Goal: Feedback & Contribution: Submit feedback/report problem

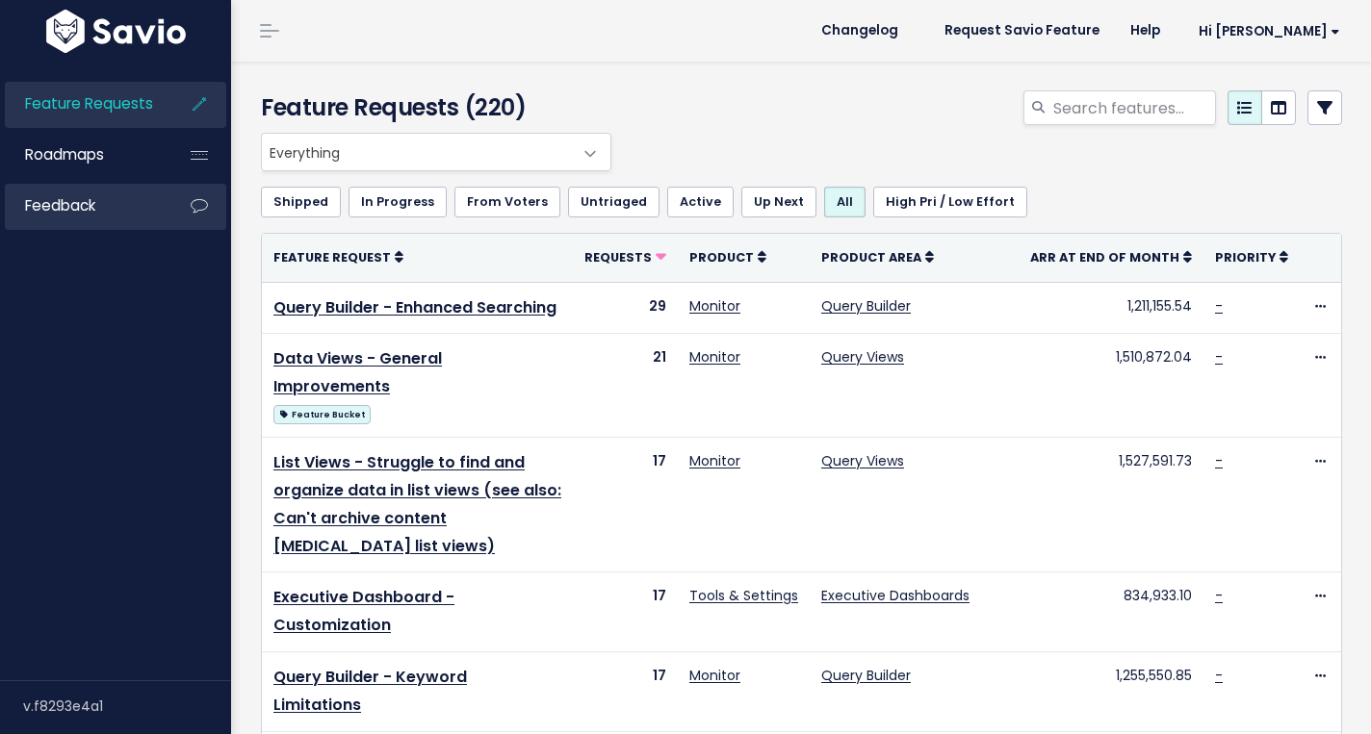
click at [115, 201] on link "Feedback" at bounding box center [82, 206] width 155 height 44
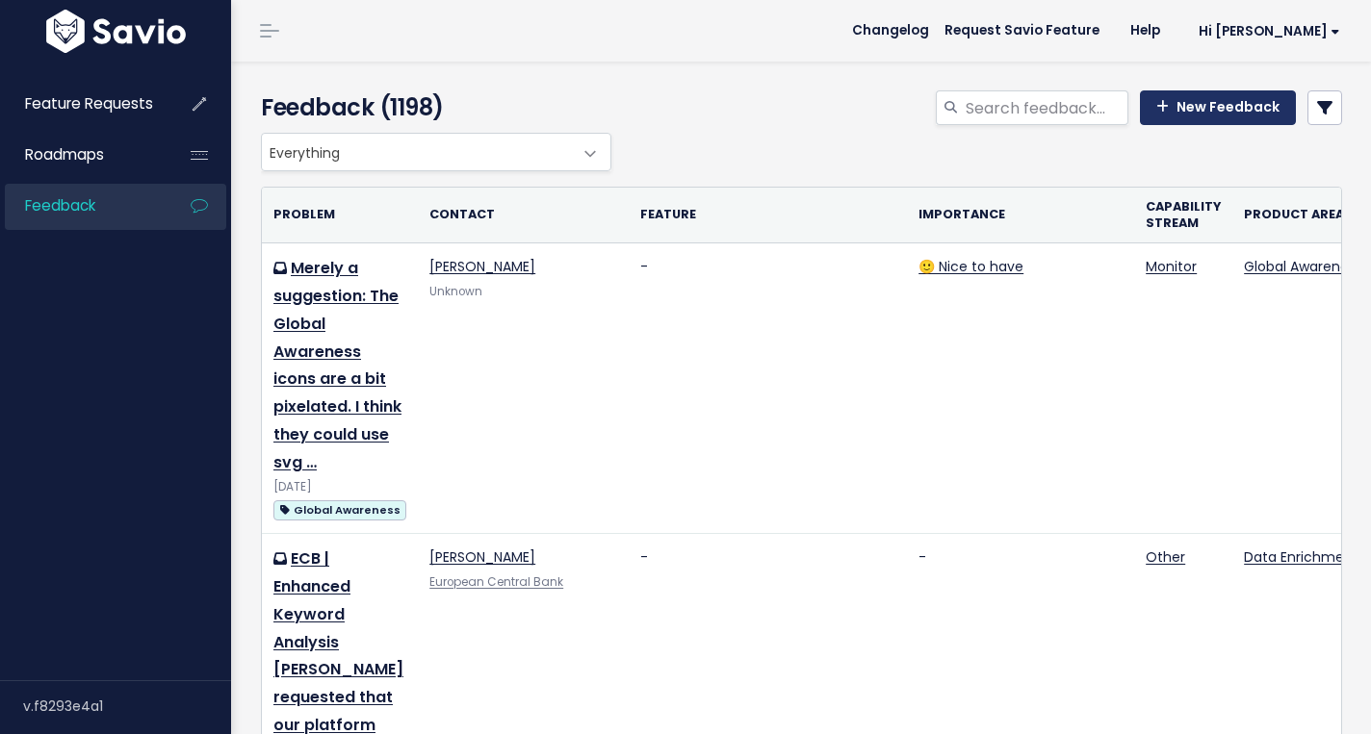
click at [1223, 110] on link "New Feedback" at bounding box center [1218, 107] width 156 height 35
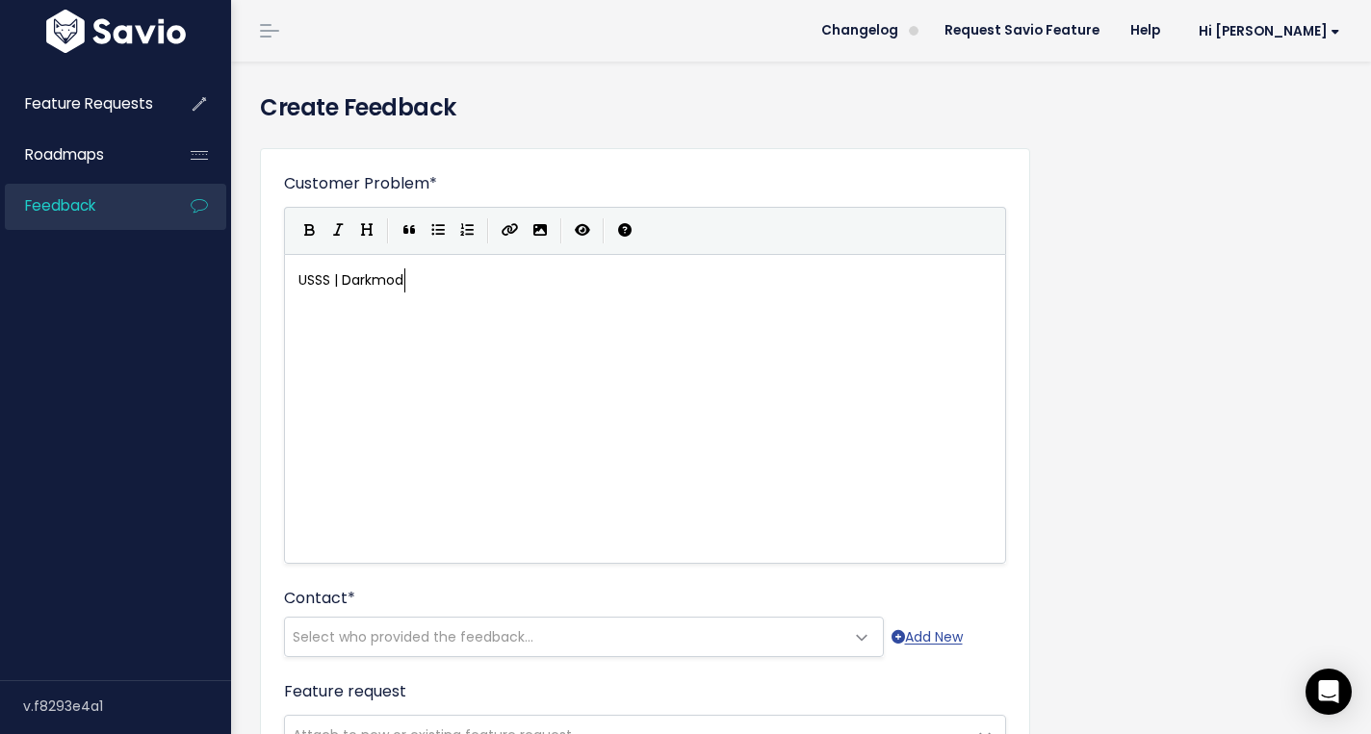
scroll to position [7, 113]
type textarea "USSS | Darkmode"
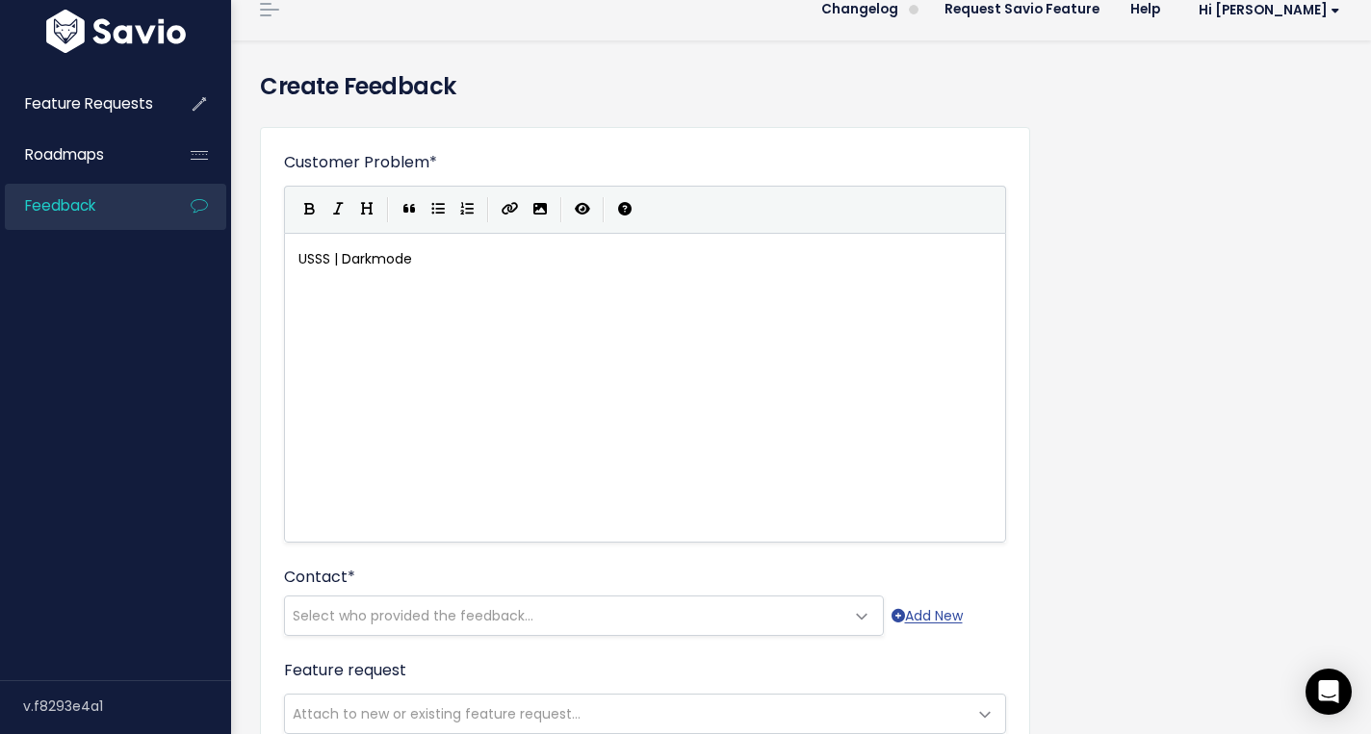
click at [386, 283] on div "xxxxxxxxxx USSS | Darkmode" at bounding box center [669, 412] width 749 height 337
type textarea "[PERSON_NAME] from USSS"
type textarea "would like to see e"
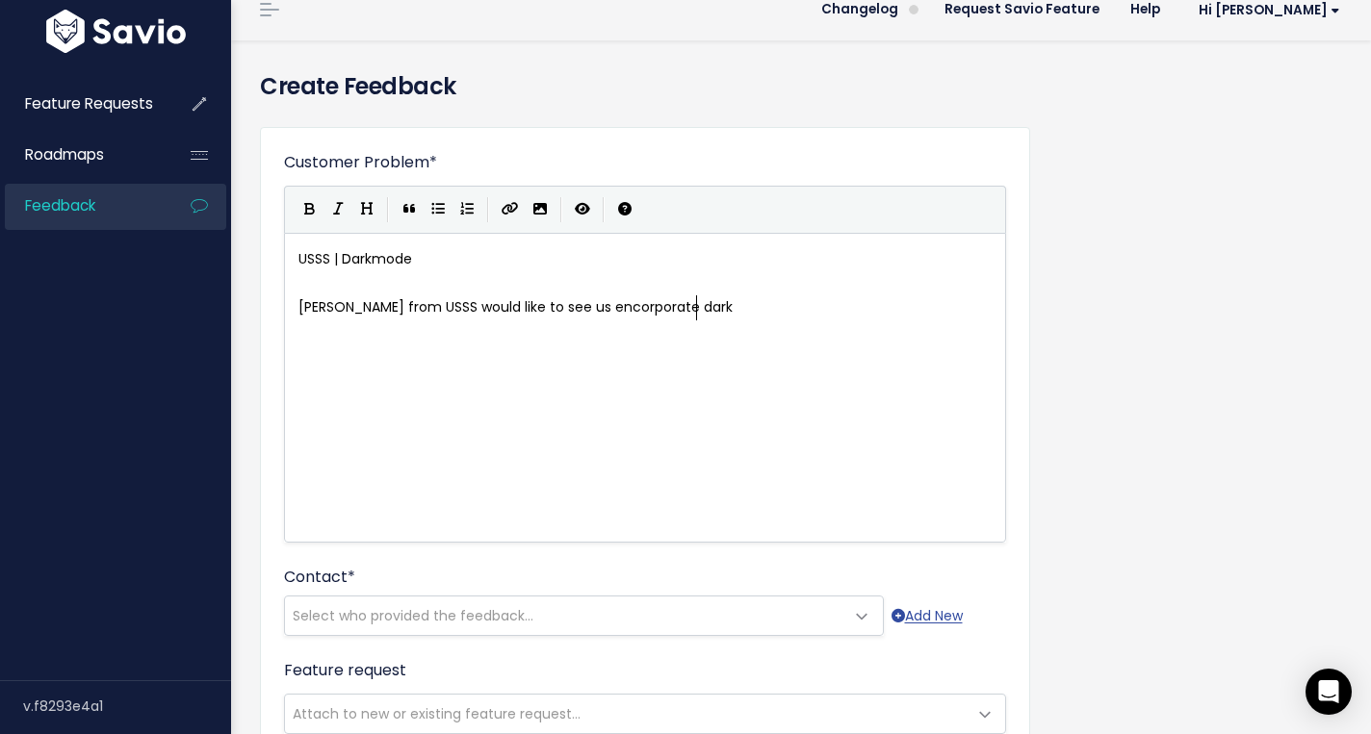
type textarea "us encorporate dark mso"
type textarea "de"
type textarea "ode into our platform"
click at [884, 308] on pre "[PERSON_NAME] from USSS would like to see us encorporate dark mode into our pla…" at bounding box center [645, 307] width 701 height 24
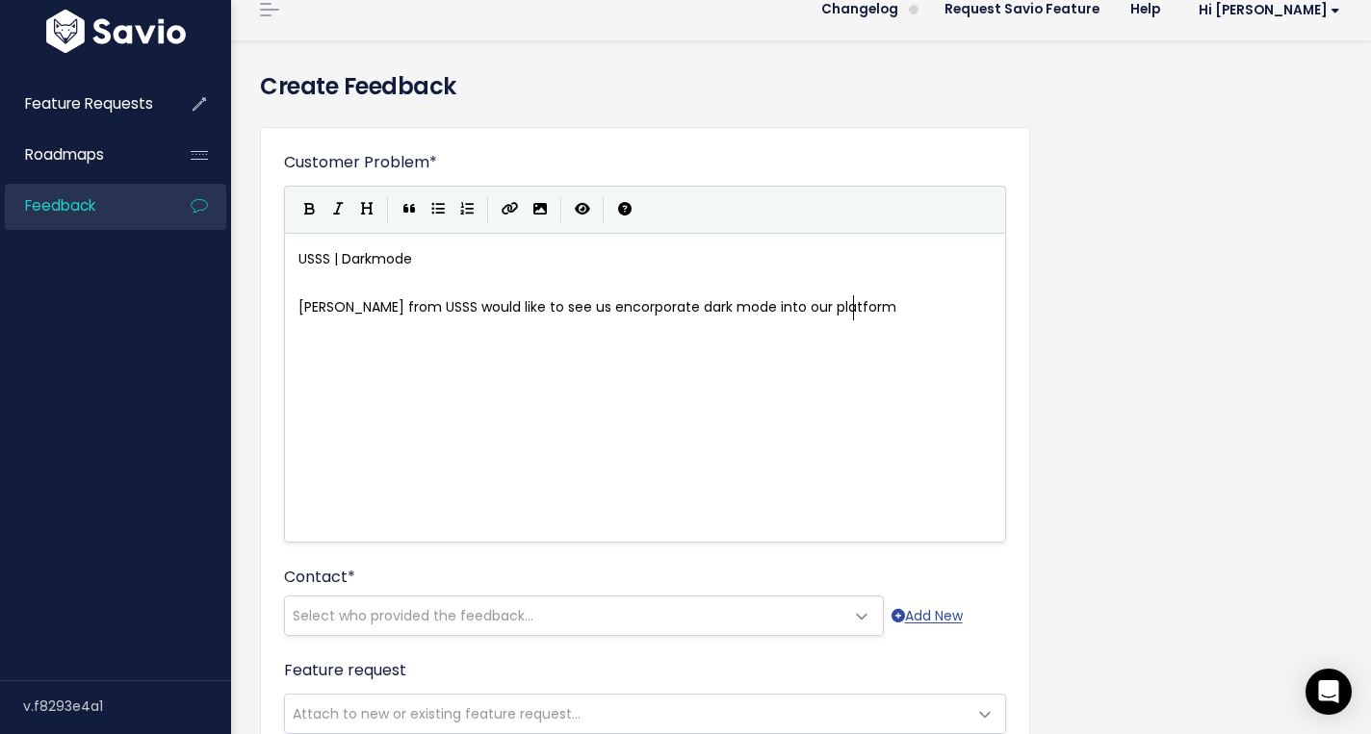
type textarea ","
type textarea ". They view"
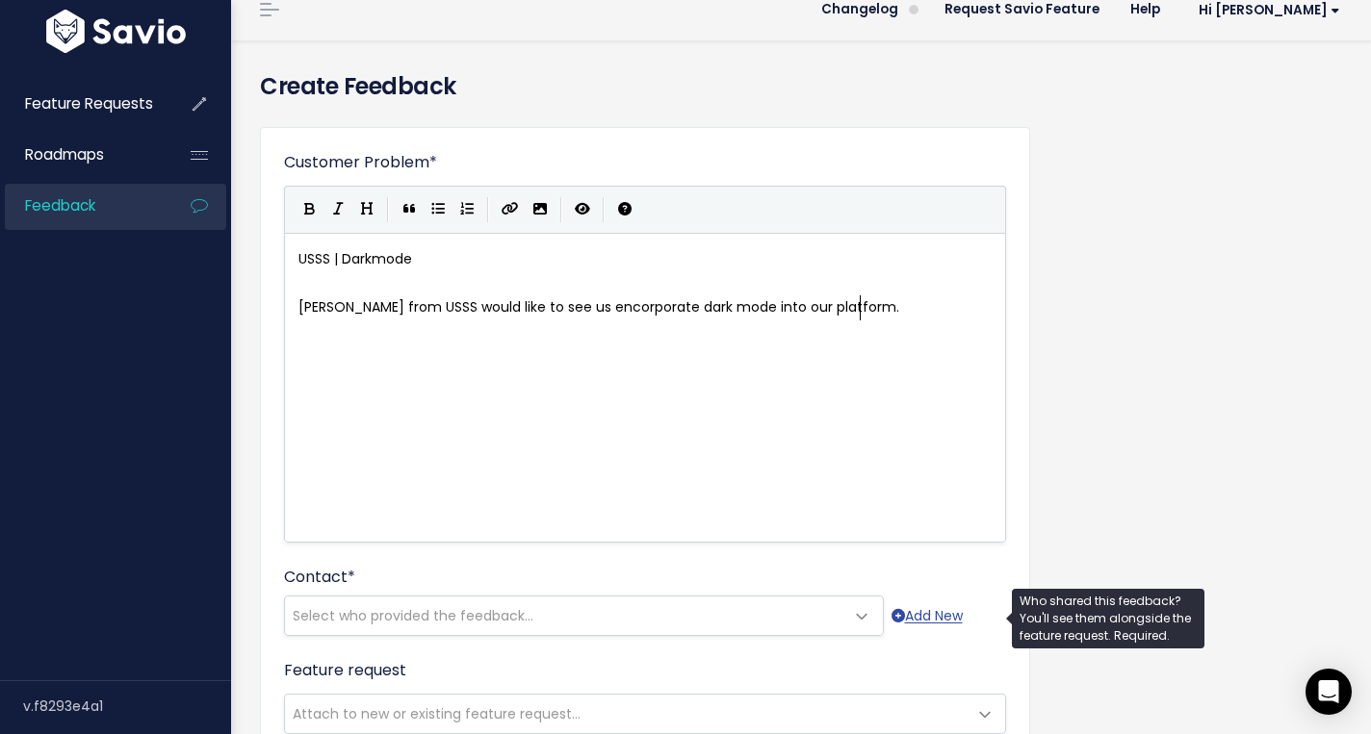
click at [442, 632] on span "Select who provided the feedback..." at bounding box center [564, 616] width 559 height 38
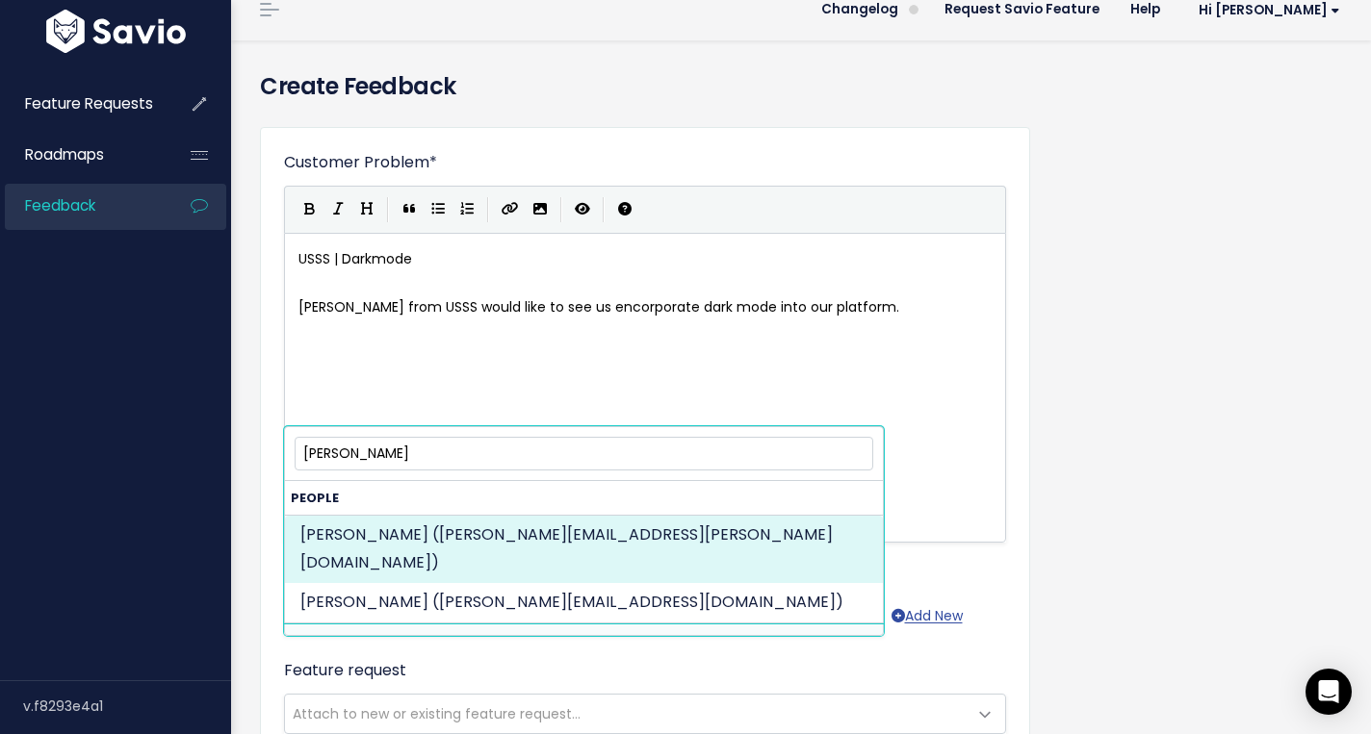
type input "[PERSON_NAME]"
select select "82971874"
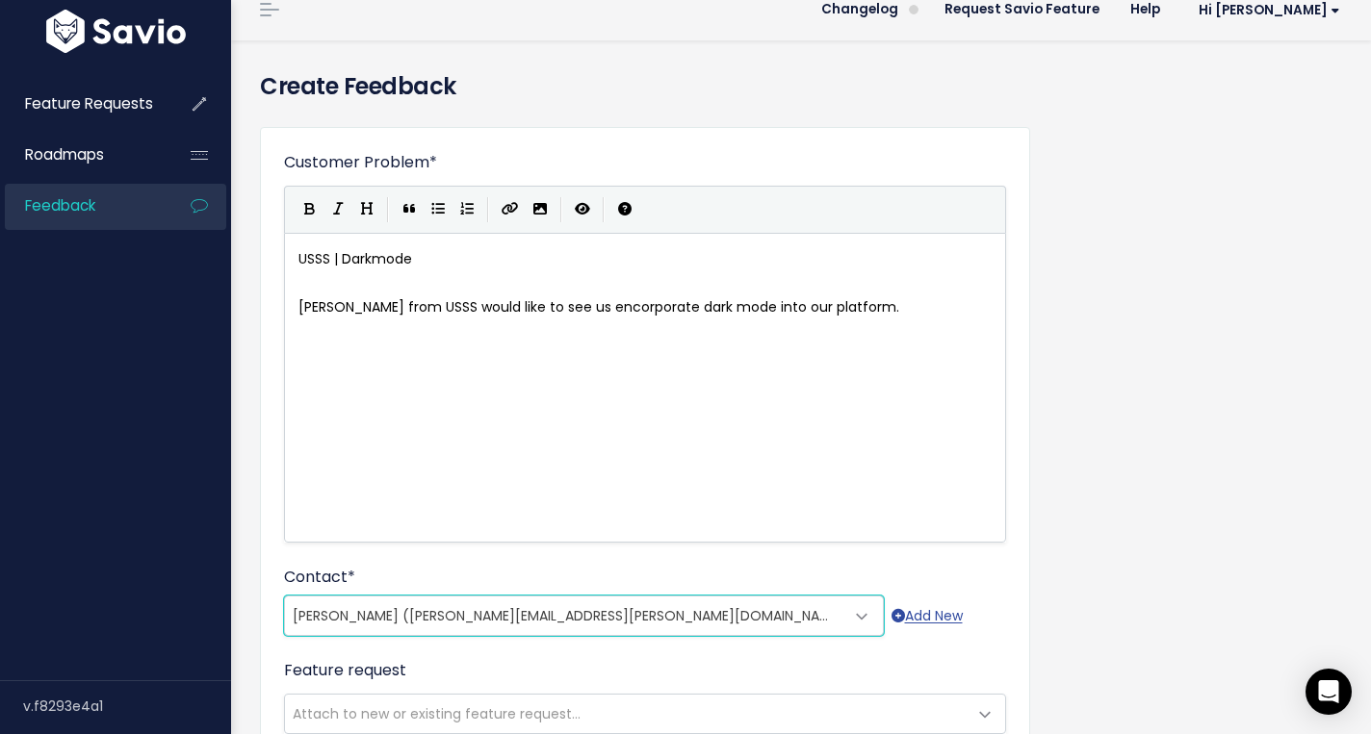
scroll to position [166, 0]
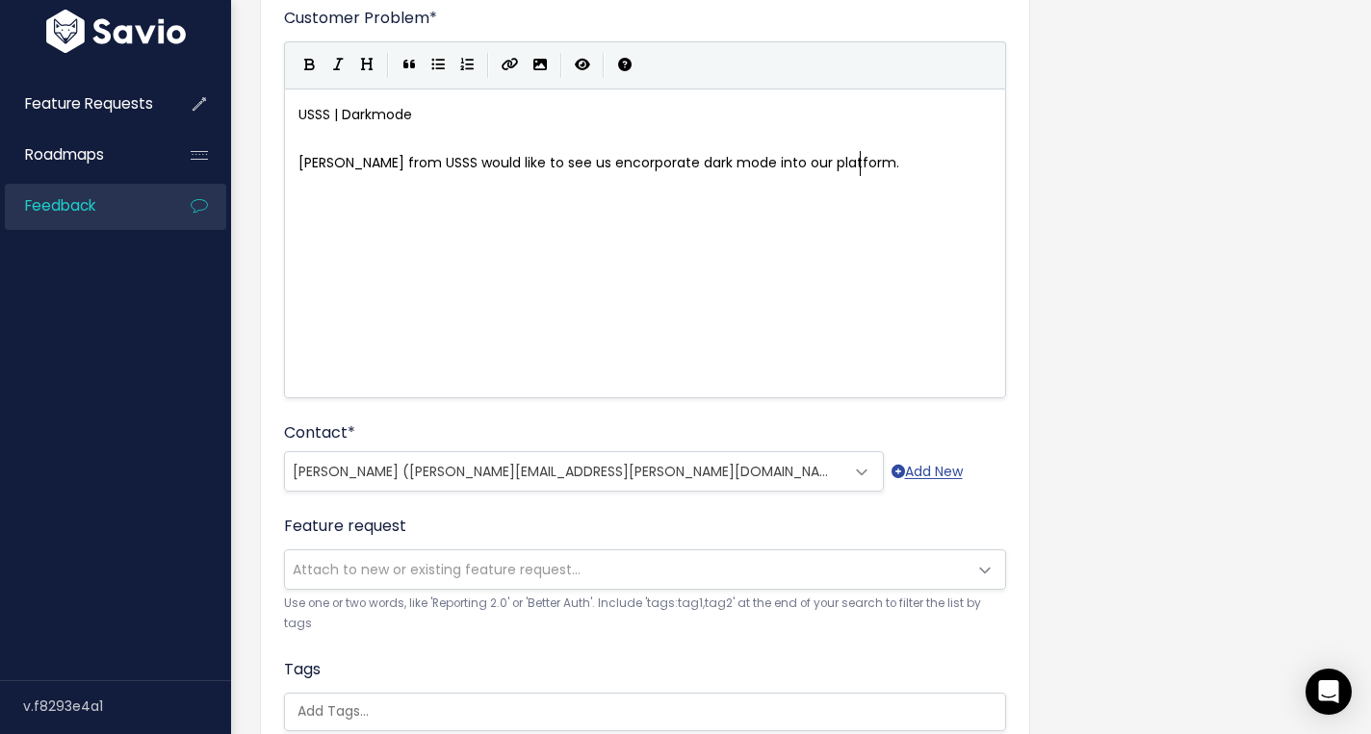
click at [888, 167] on pre "Casondra from USSS would like to see us encorporate dark mode into our platform." at bounding box center [645, 163] width 701 height 24
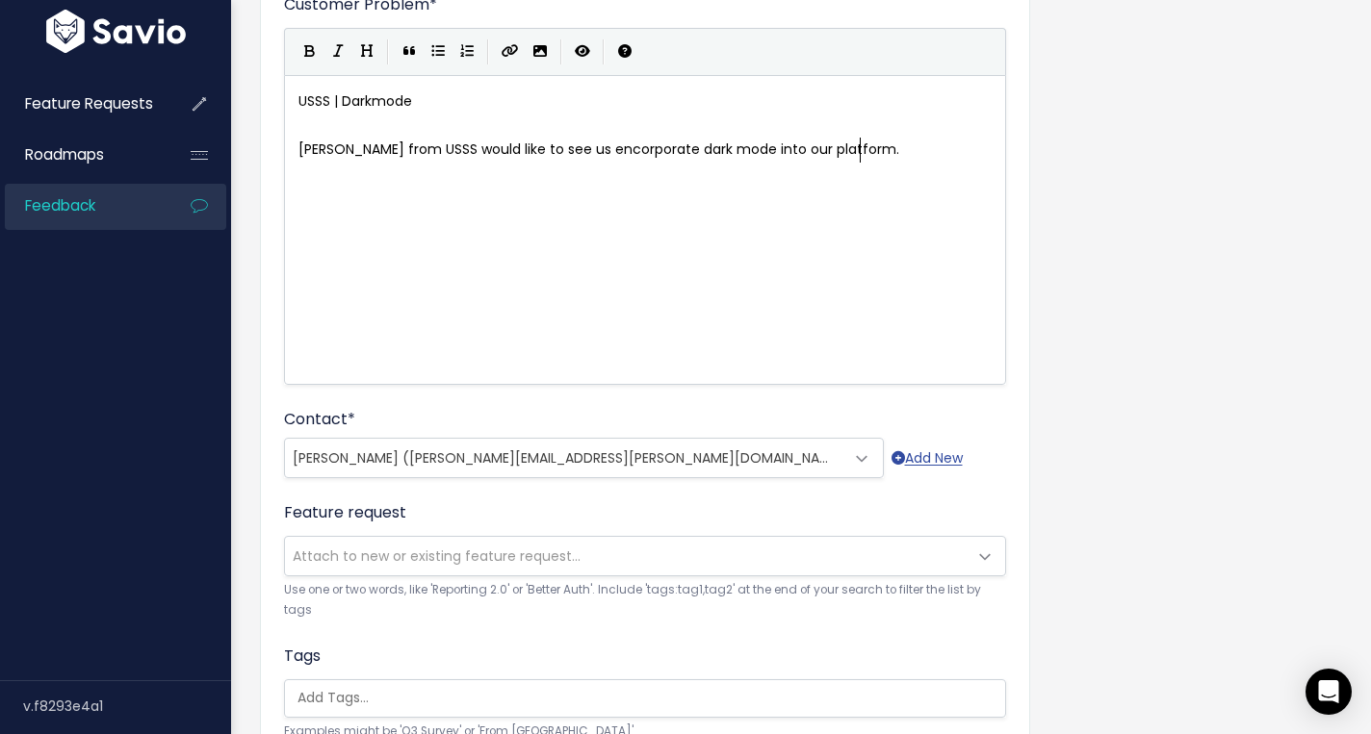
scroll to position [101, 0]
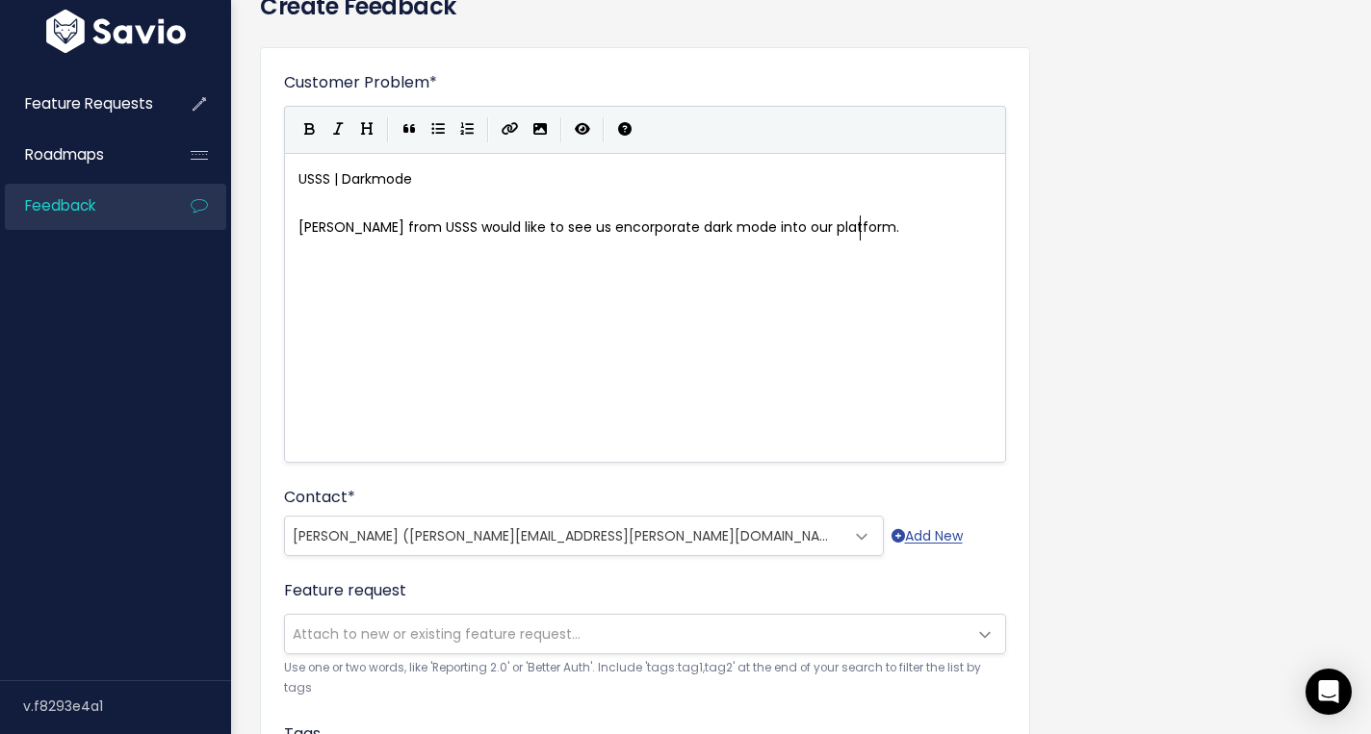
click at [951, 250] on div "xxxxxxxxxx USSS | Darkmode ​ Casondra from USSS would like to see us encorporat…" at bounding box center [669, 332] width 749 height 337
type textarea "Tey"
type textarea "hey"
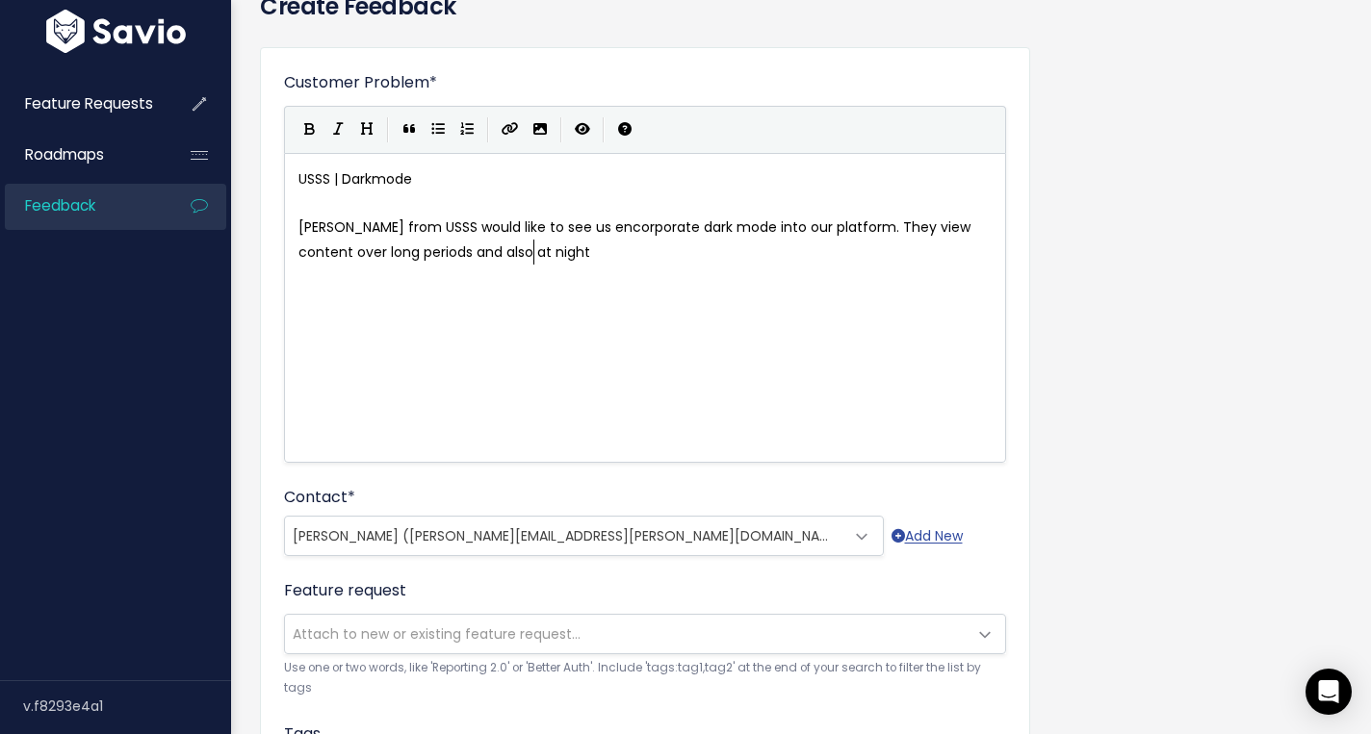
type textarea "view content over long periods and also at night,"
type textarea "s"
type textarea ". This would be a helpful quality of life r"
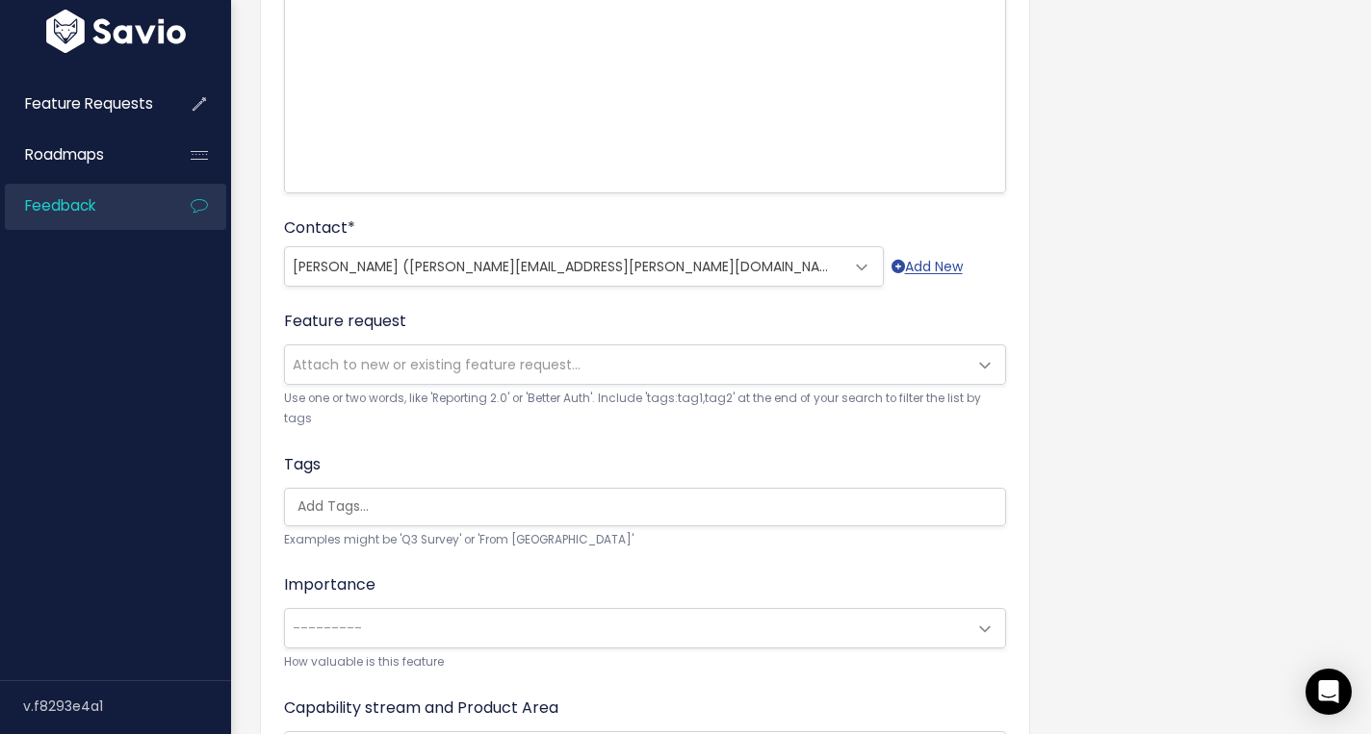
scroll to position [589, 0]
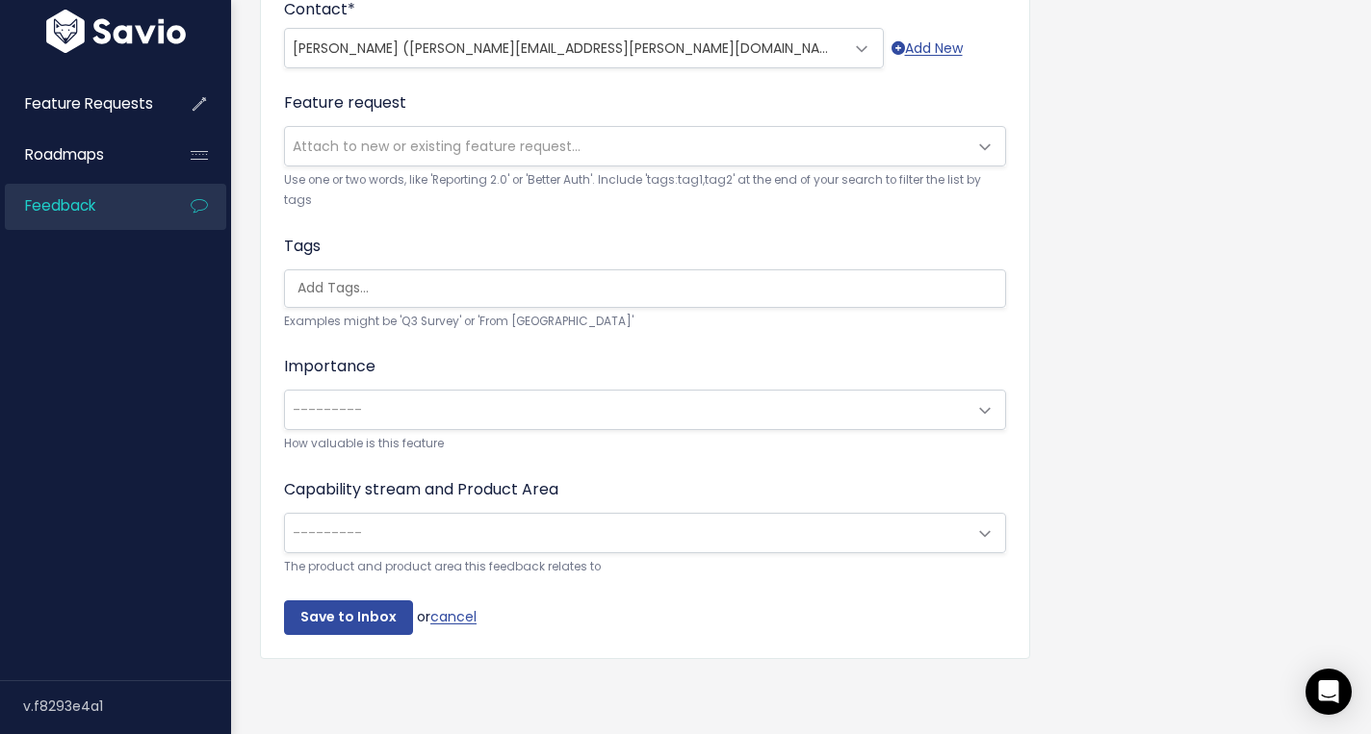
type textarea "feature for them!"
click at [464, 524] on span "---------" at bounding box center [625, 533] width 681 height 38
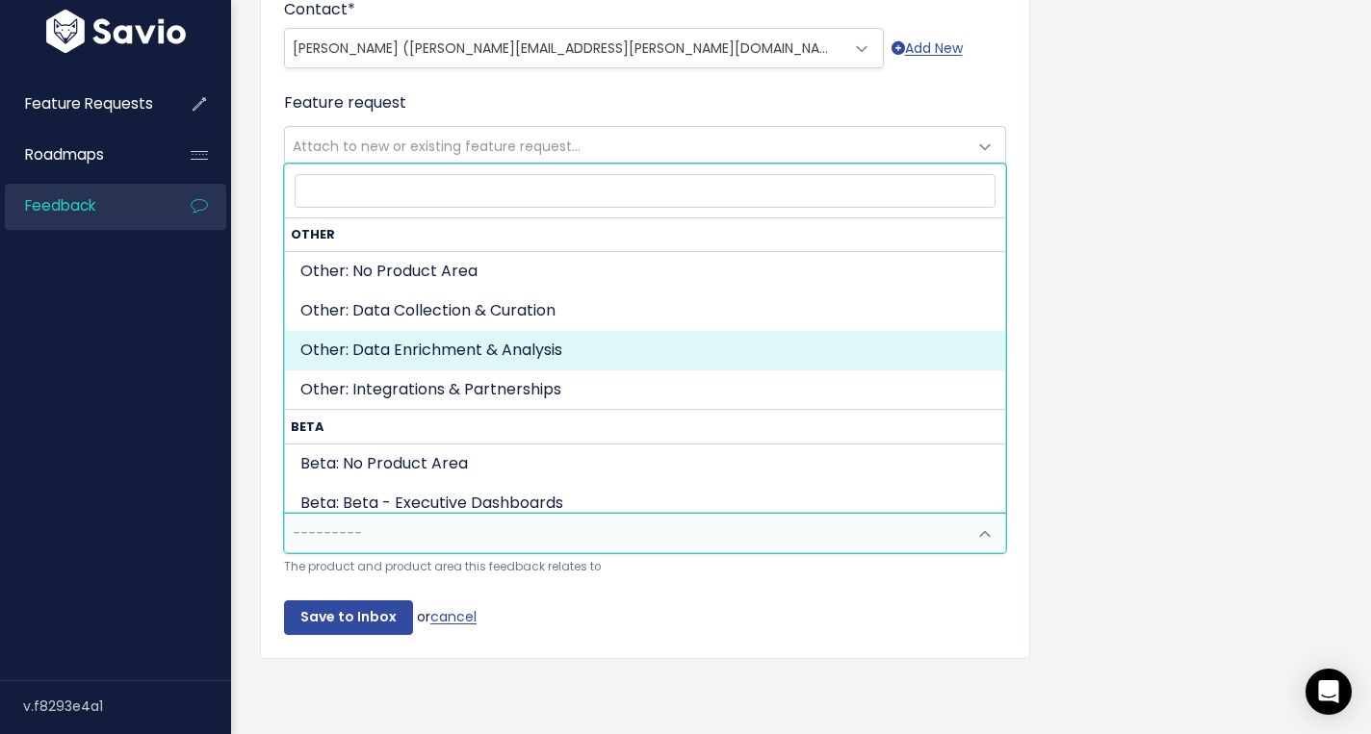
scroll to position [984, 0]
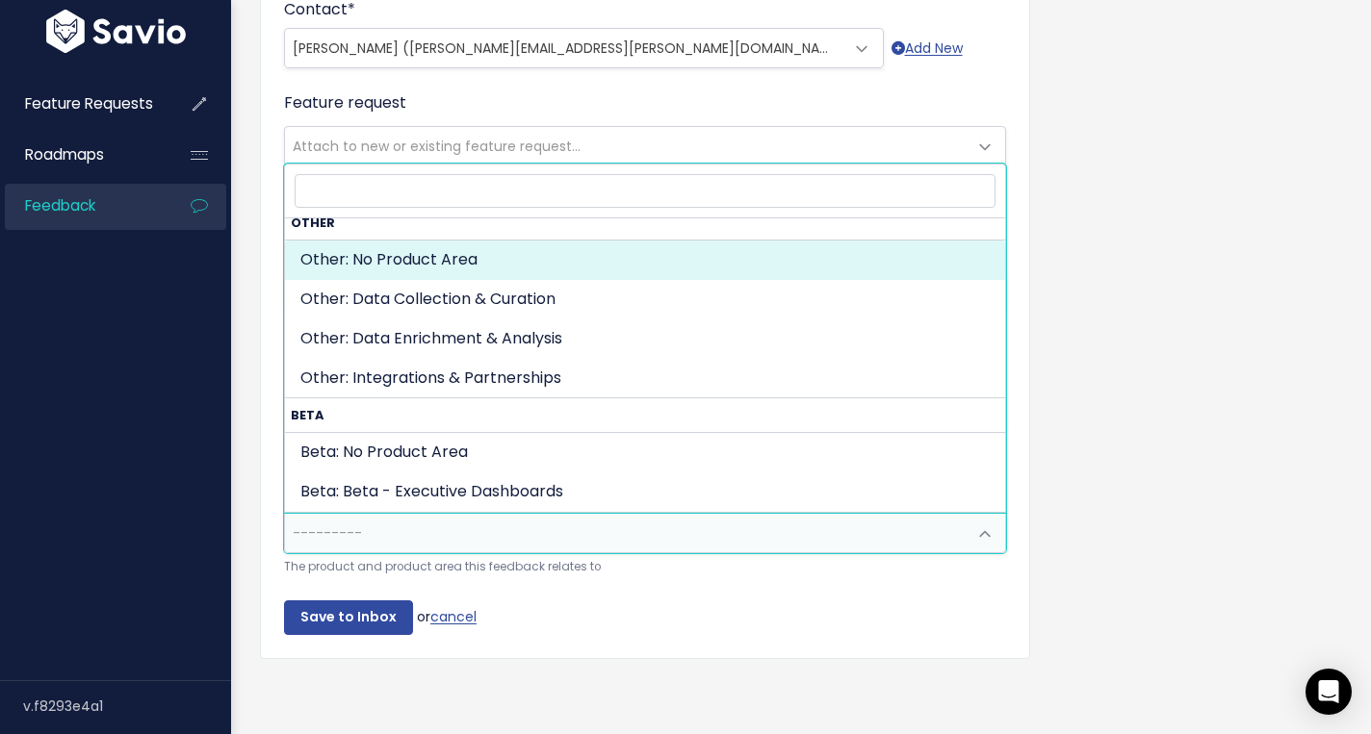
select select "OTHER:"
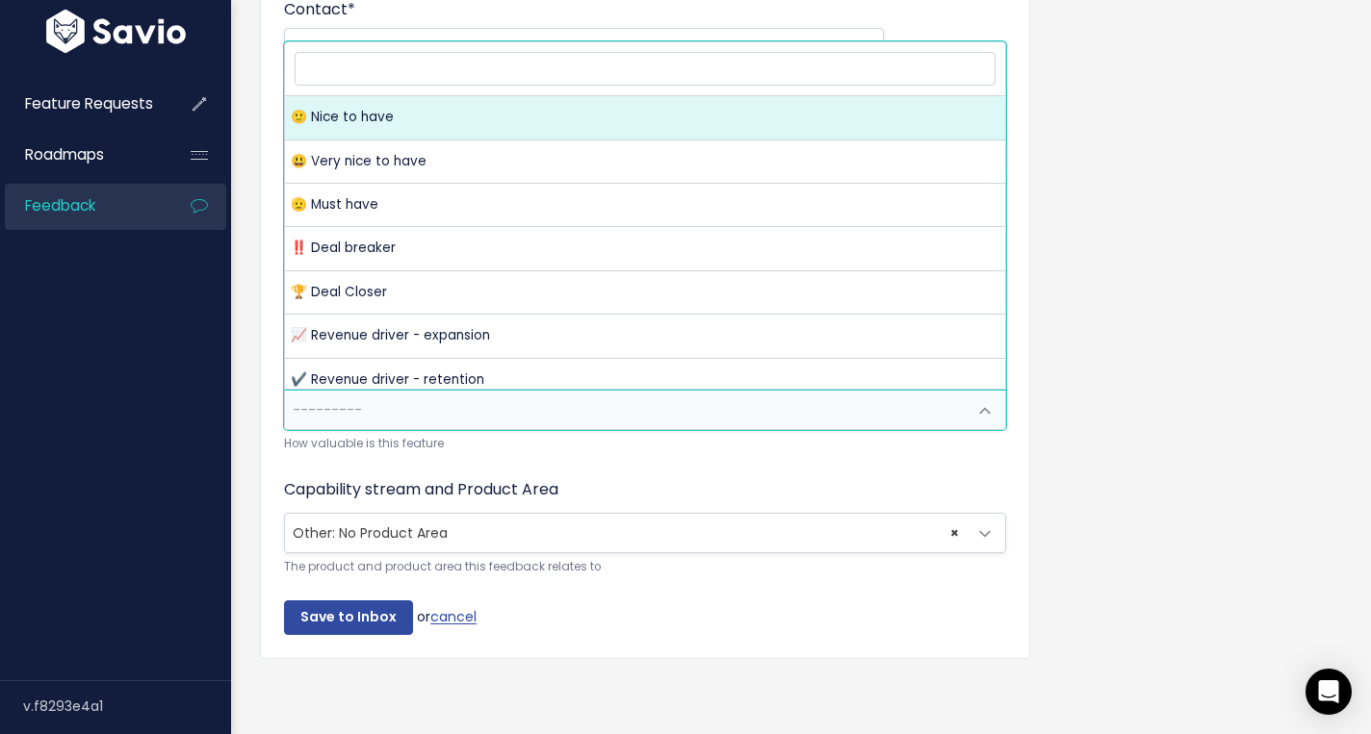
click at [469, 412] on span "---------" at bounding box center [625, 410] width 681 height 38
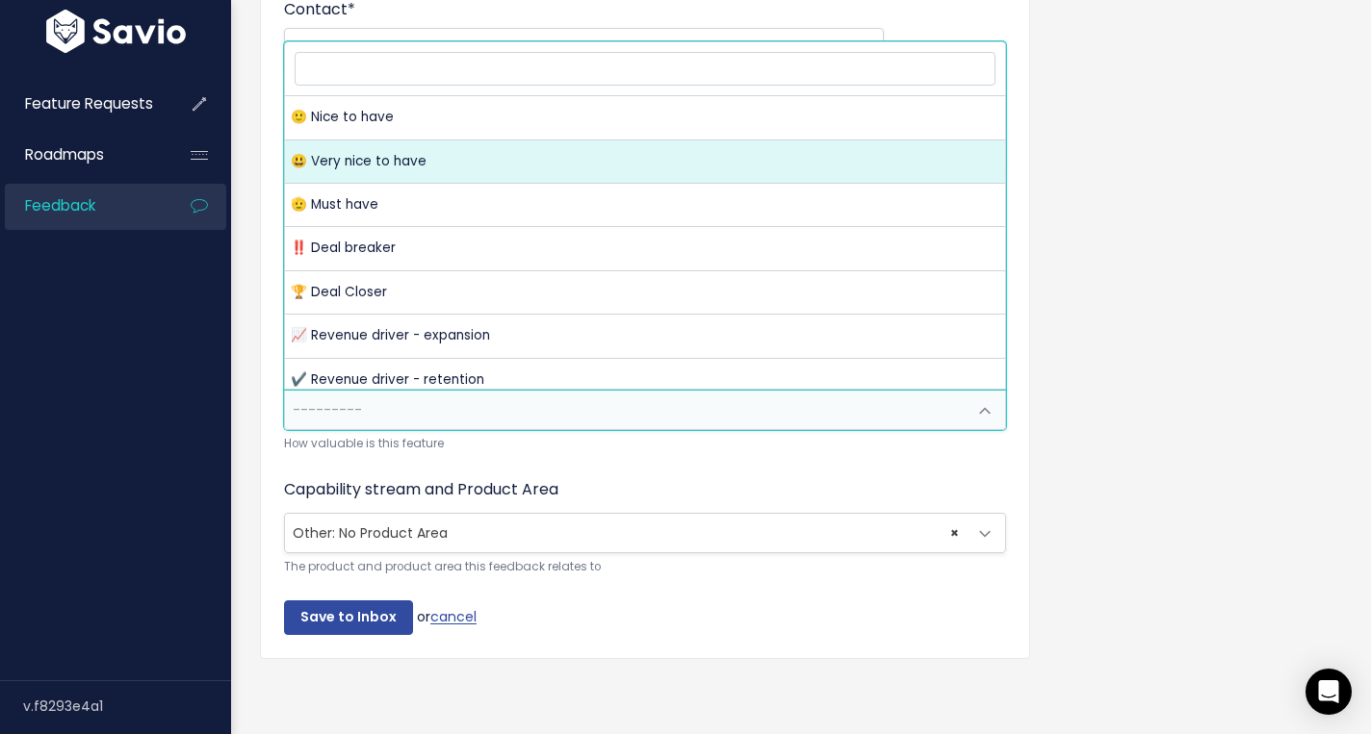
select select "VERY_NICE_TO_HAVE"
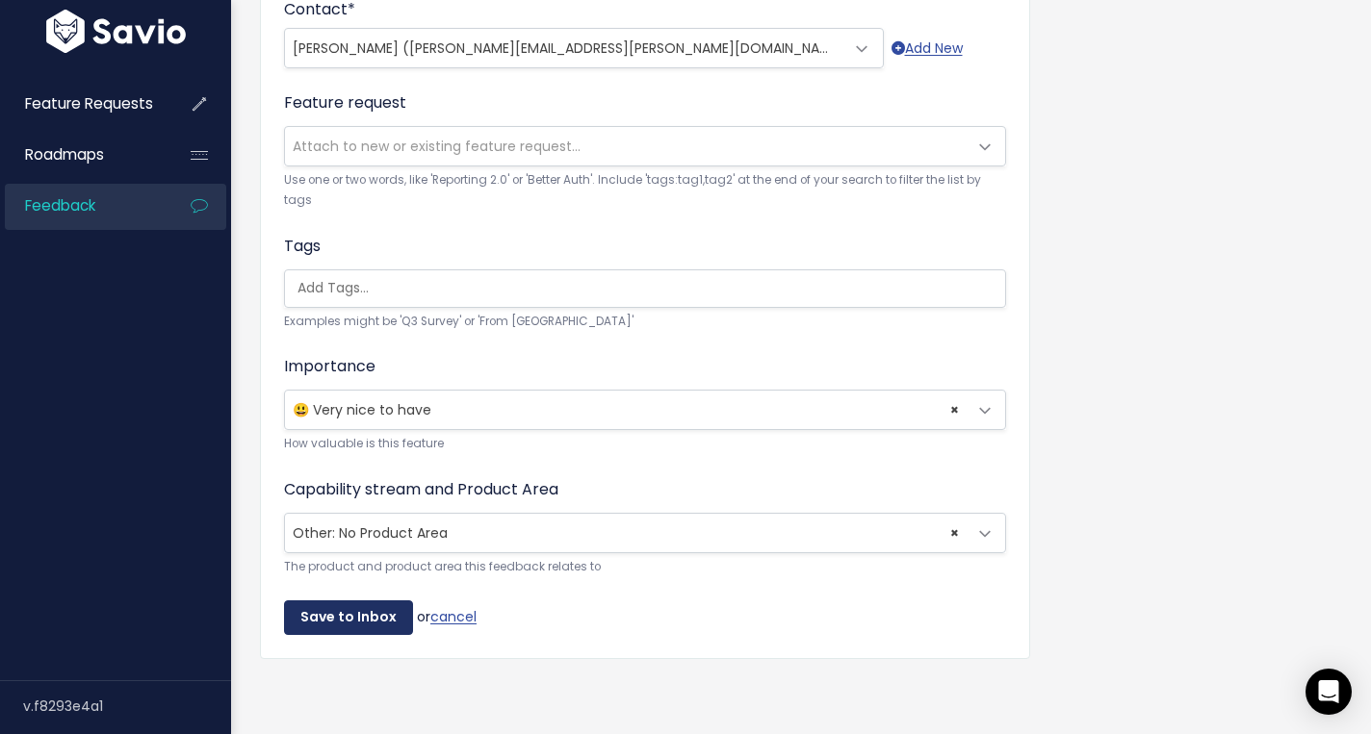
click at [345, 612] on input "Save to Inbox" at bounding box center [348, 618] width 129 height 35
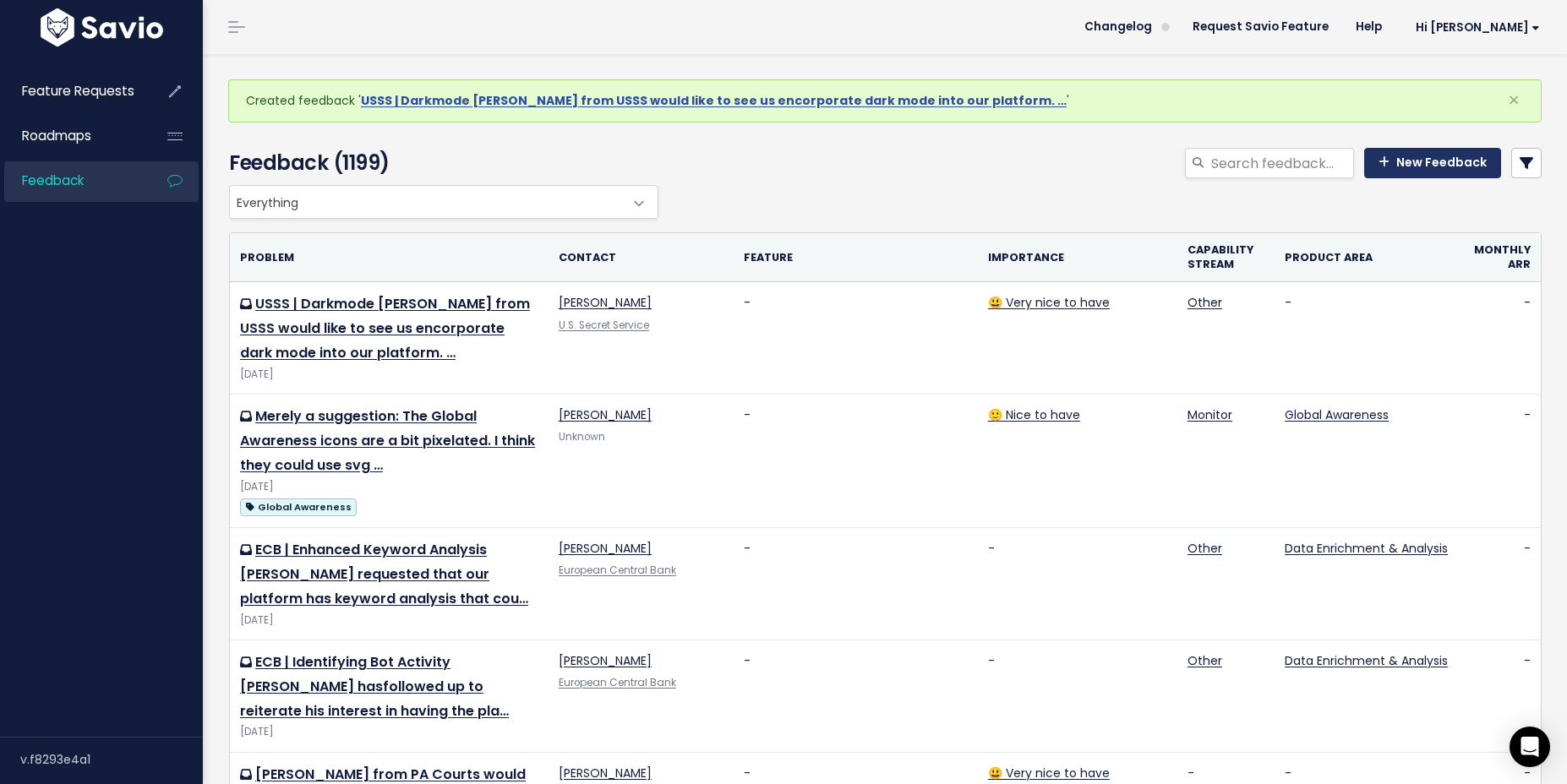
click at [1203, 159] on link "New Feedback" at bounding box center [1433, 162] width 137 height 31
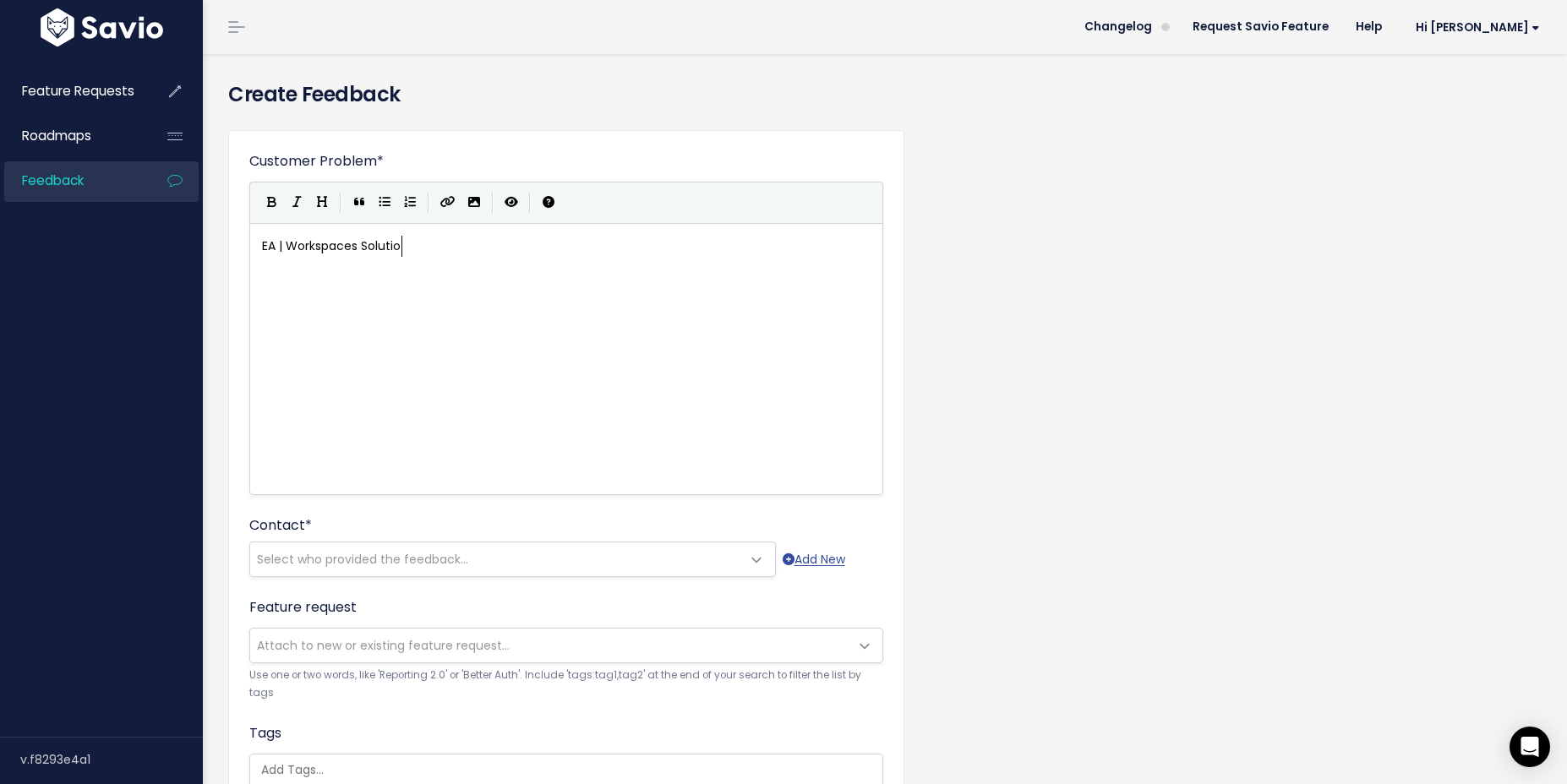
scroll to position [6, 146]
type textarea "EA | Workspaces Solution"
click at [321, 284] on div "xxxxxxxxxx EA | Workspaces Solution" at bounding box center [588, 380] width 658 height 296
type textarea "Magnus shared that they"
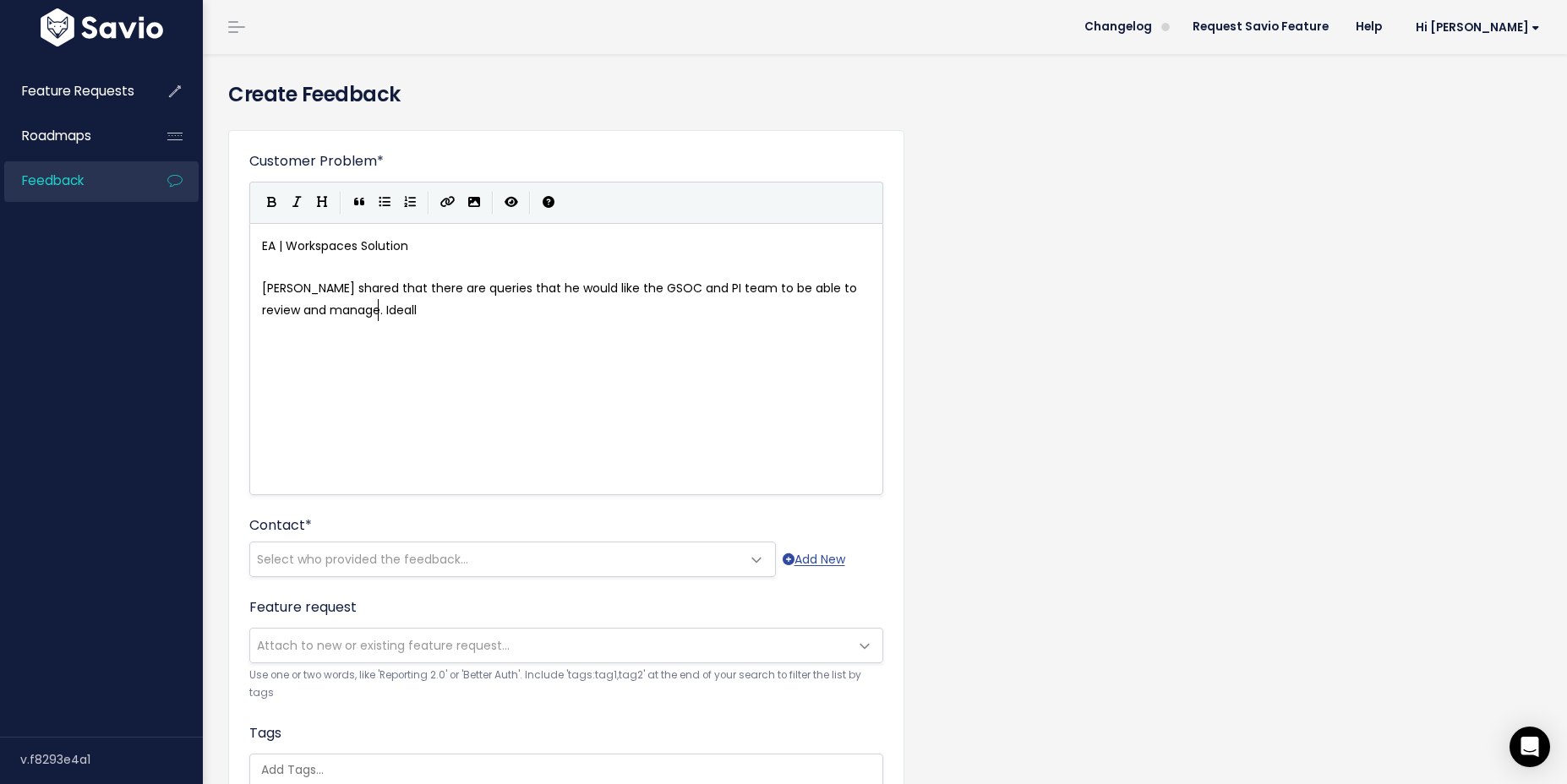
type textarea "re are queries that he would like the GSOC and PI team to be able to review and…"
type textarea "y he would like to be able to have"
click at [654, 309] on pre "Magnus shared that there are queries that he would like the GSOC and PI team to…" at bounding box center [567, 299] width 616 height 42
type textarea "would like to be able to have"
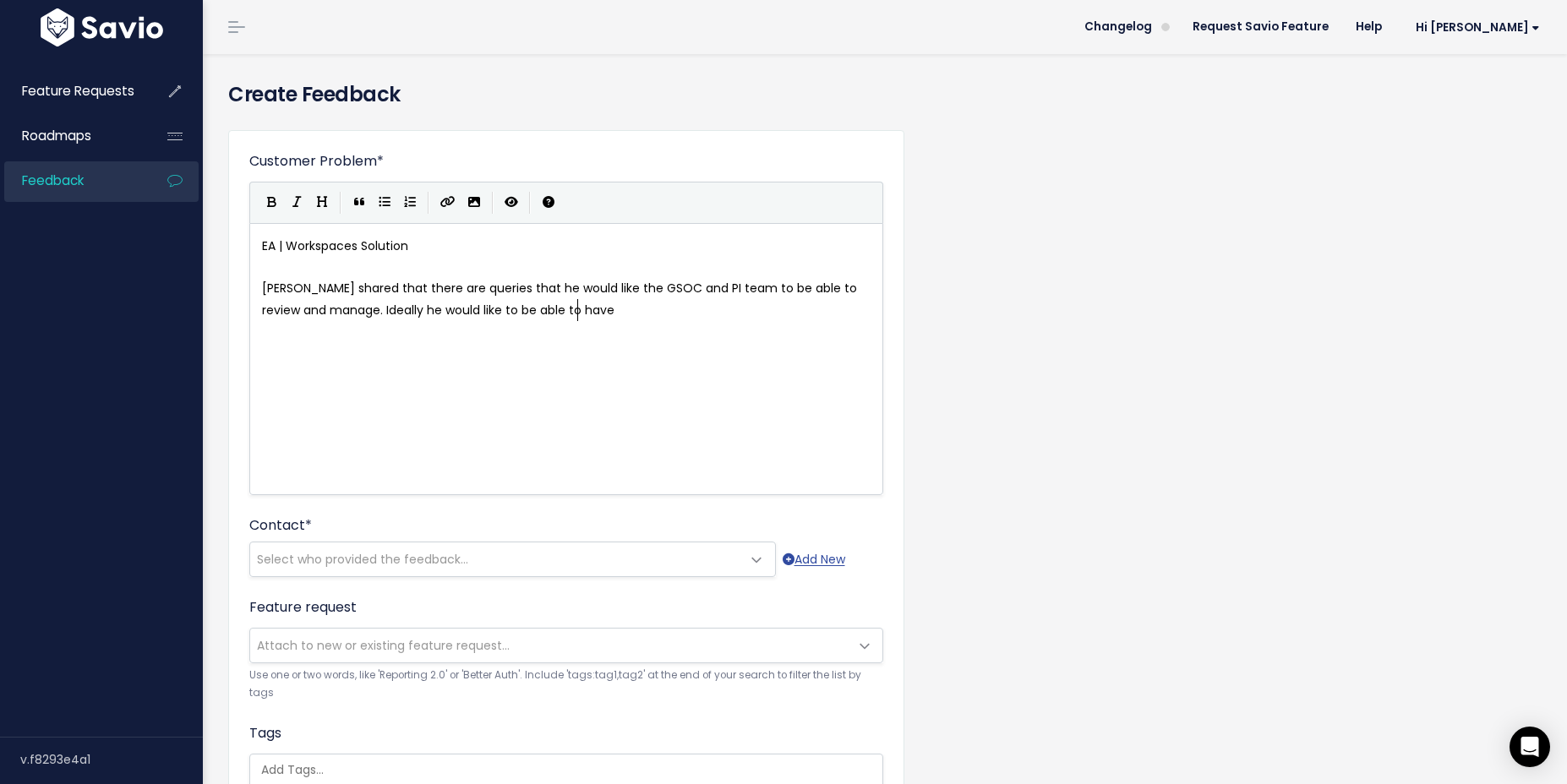
type textarea "Ideally he would like to be able to have"
drag, startPoint x: 654, startPoint y: 309, endPoint x: 374, endPoint y: 320, distance: 280.2
type textarea "He wanted to so"
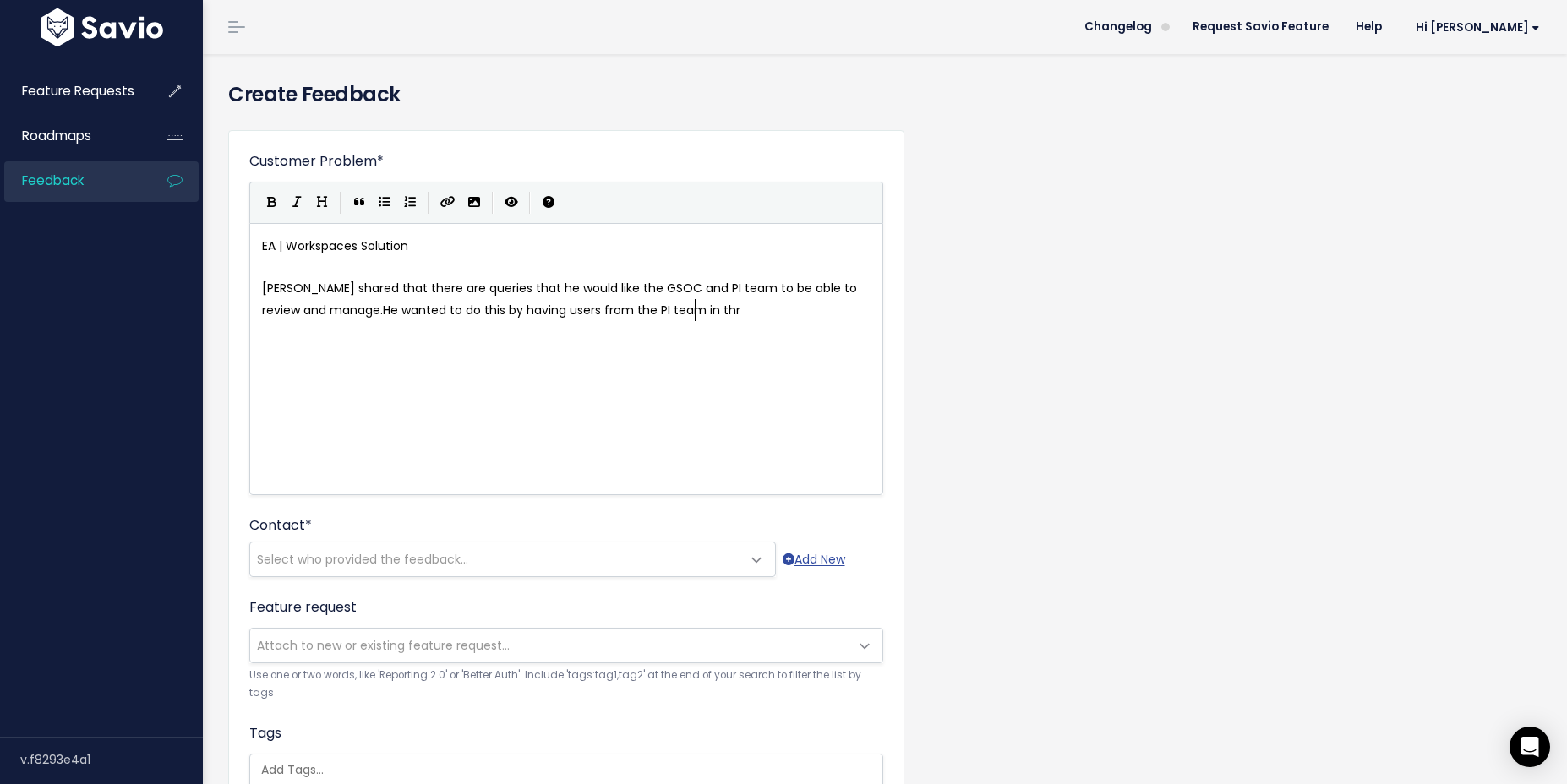
type textarea "o do this by having users from the PI team in thr"
type textarea "e GSOC as well. CUrrently users that are i"
type textarea "already set"
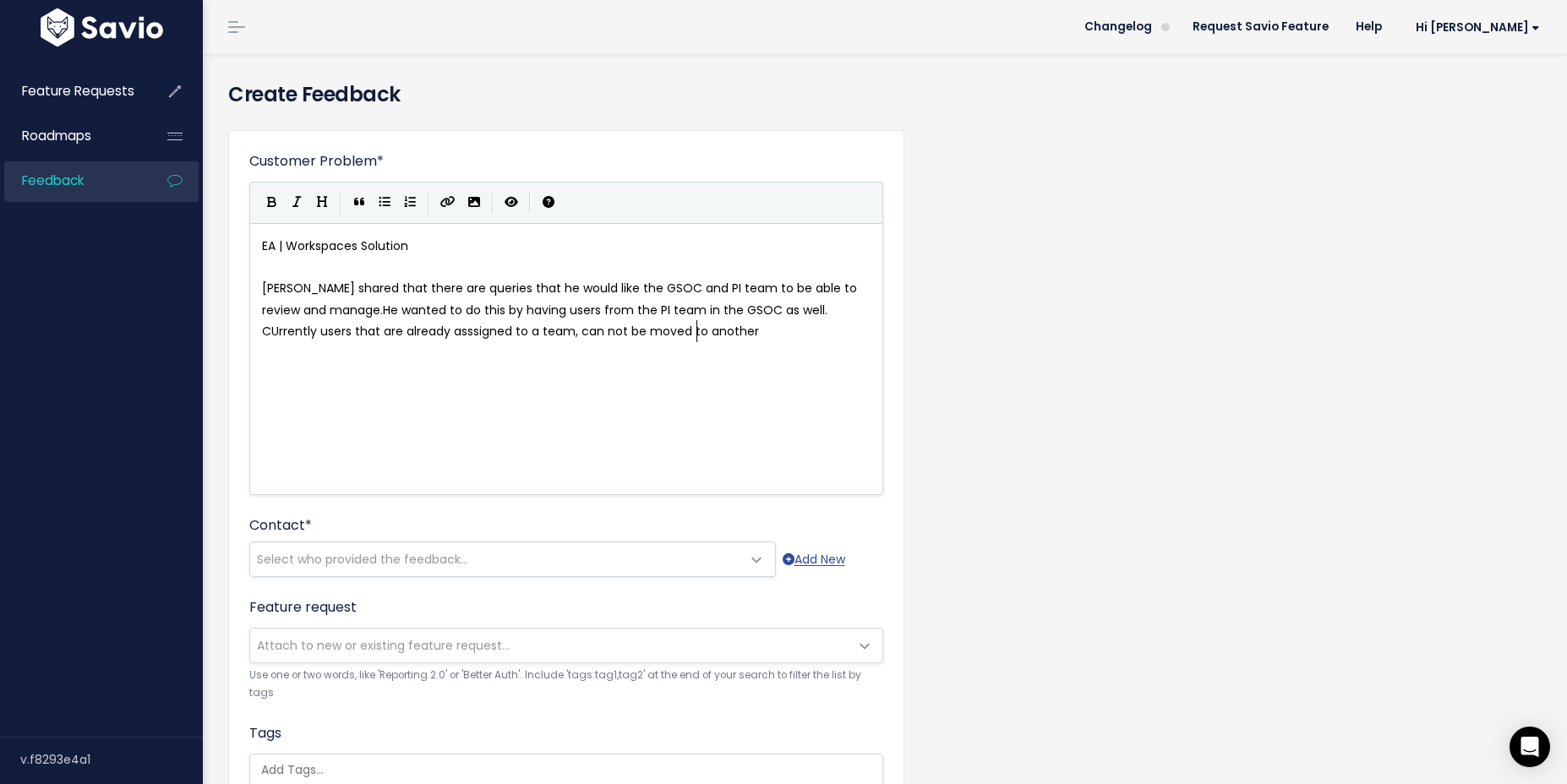
scroll to position [6, 305]
type textarea "asssigned to a team, can not be moved to another."
type textarea "s"
type textarea "duplicated in another."
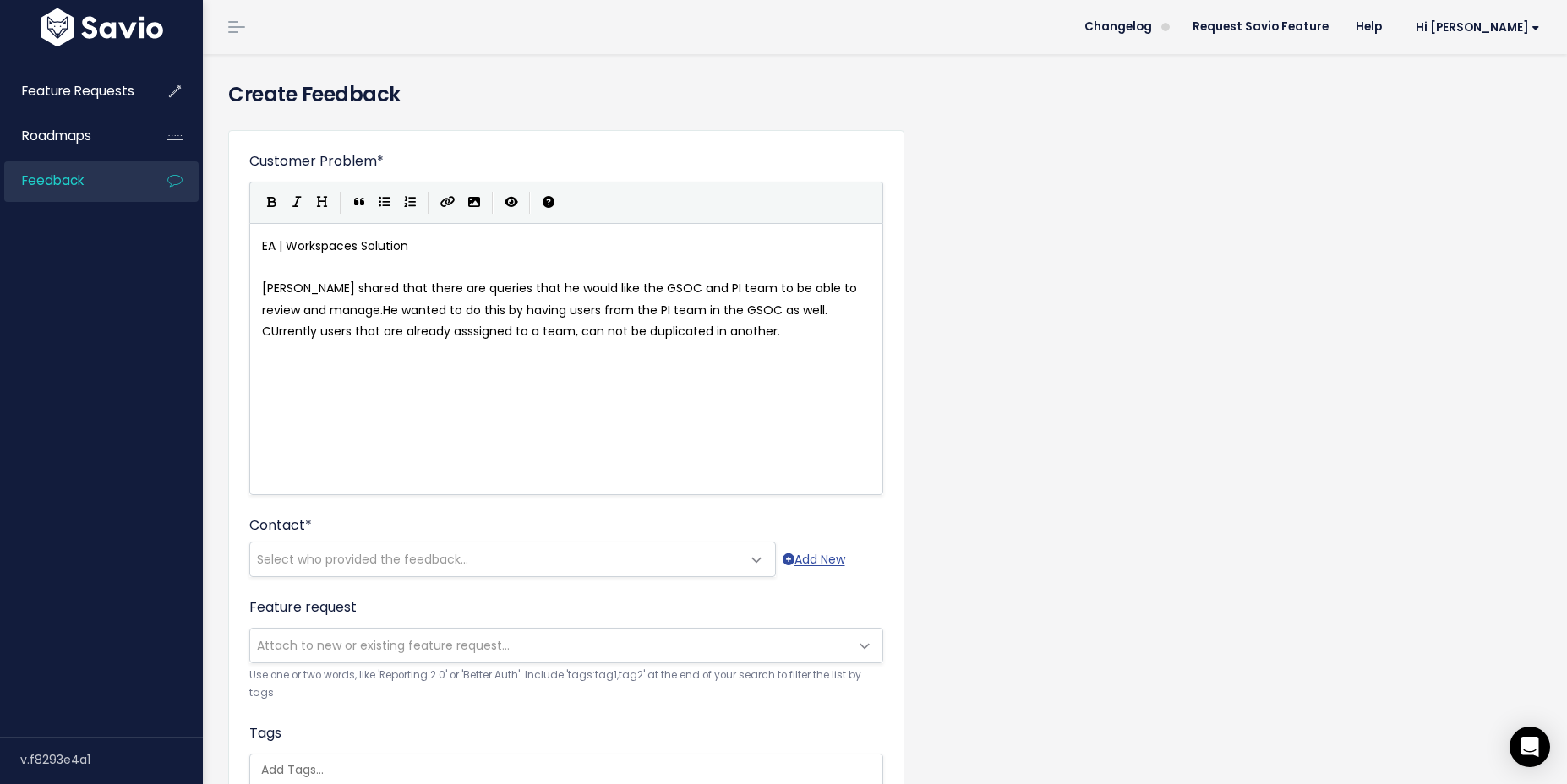
click at [795, 311] on span "Magnus shared that there are queries that he would like the GSOC and PI team to…" at bounding box center [560, 309] width 598 height 59
type textarea "u"
click at [779, 338] on pre "Magnus shared that there are queries that he would like the GSOC and PI team to…" at bounding box center [567, 310] width 616 height 64
type textarea "Magnus would like to see us be able to have more flexible team options as this …"
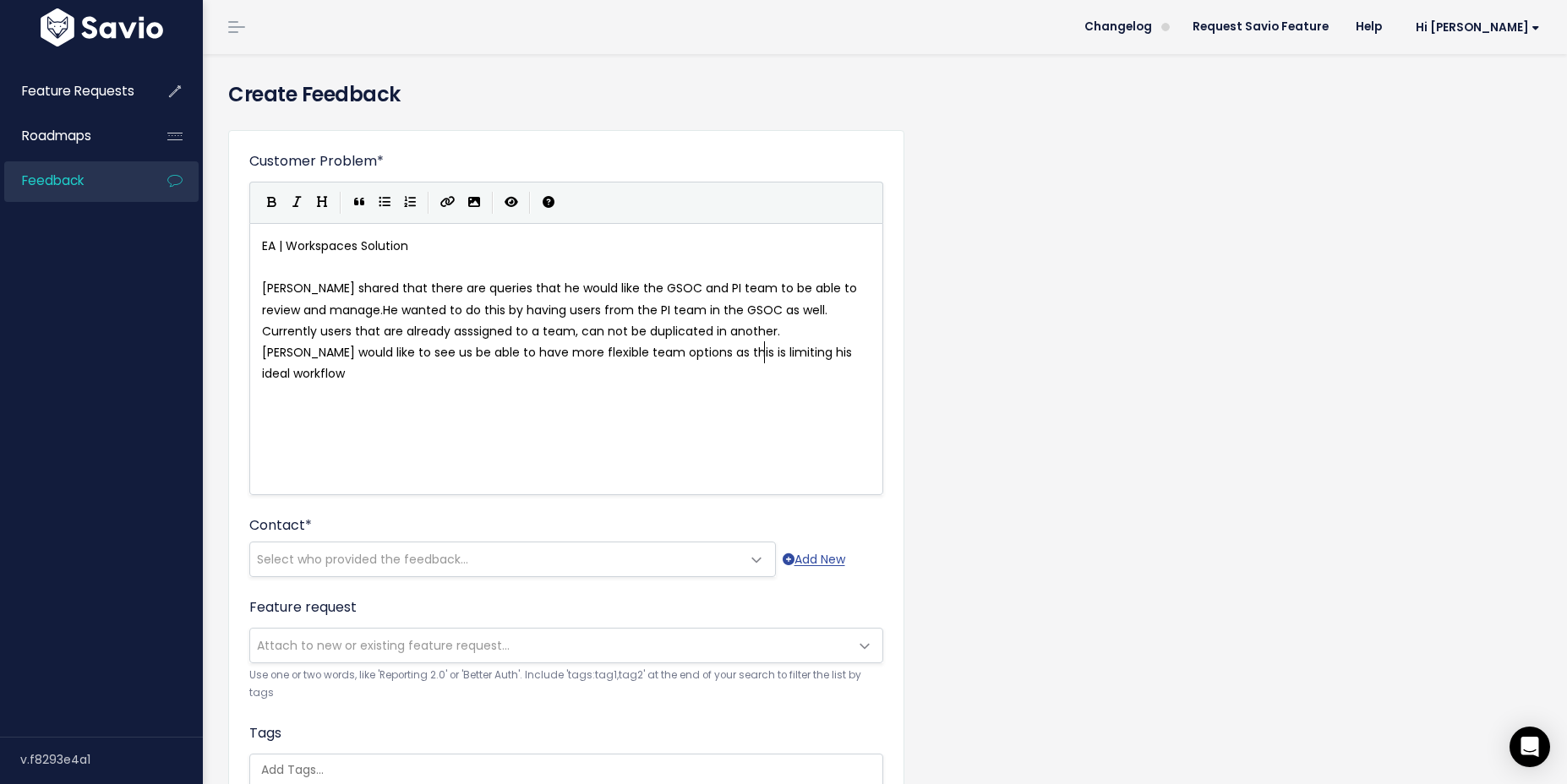
type textarea "ting his ideal workflow/"
type textarea "."
click at [561, 562] on span "Select who provided the feedback..." at bounding box center [495, 559] width 491 height 33
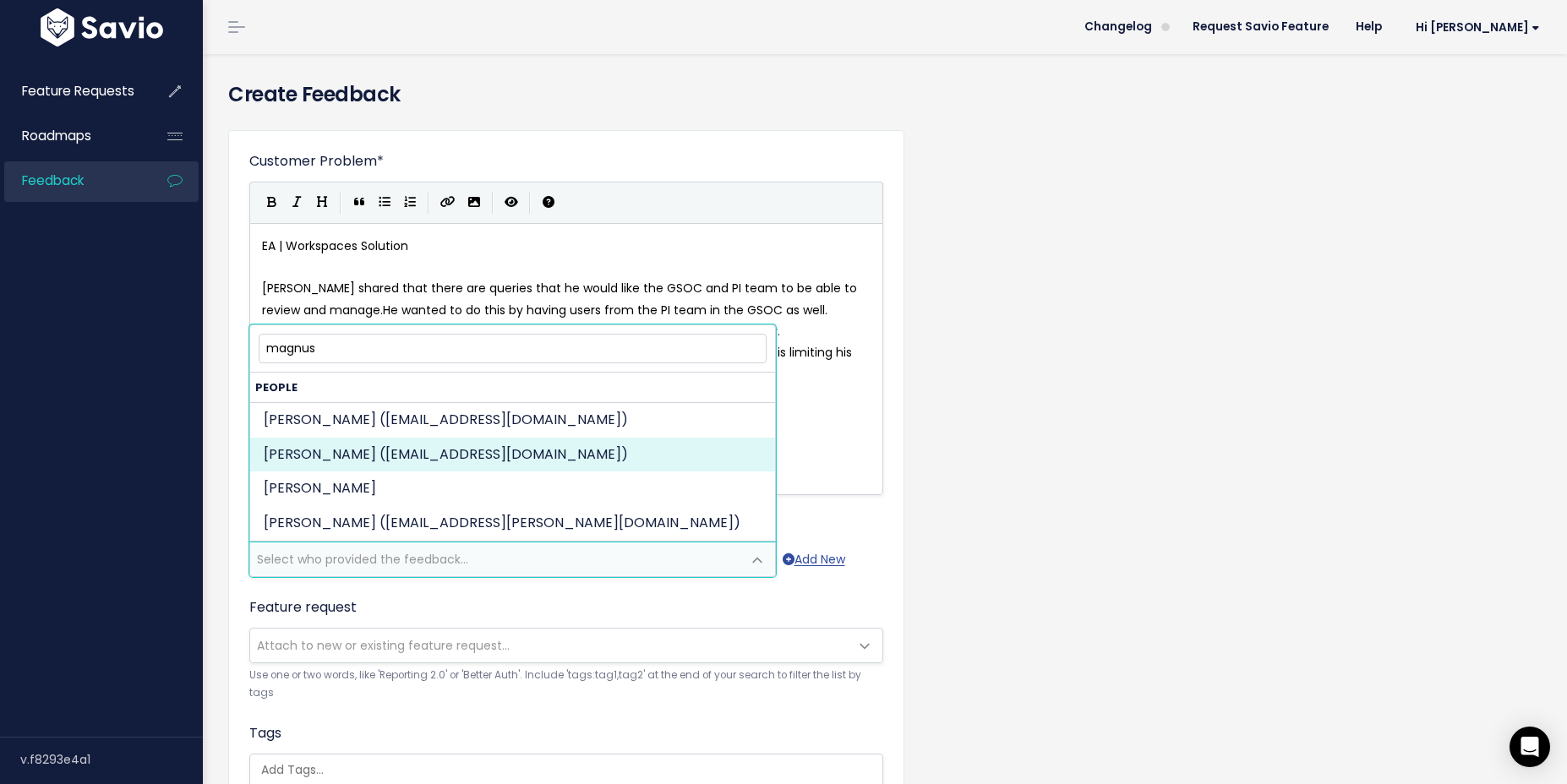
type input "magnus"
select select "88568608"
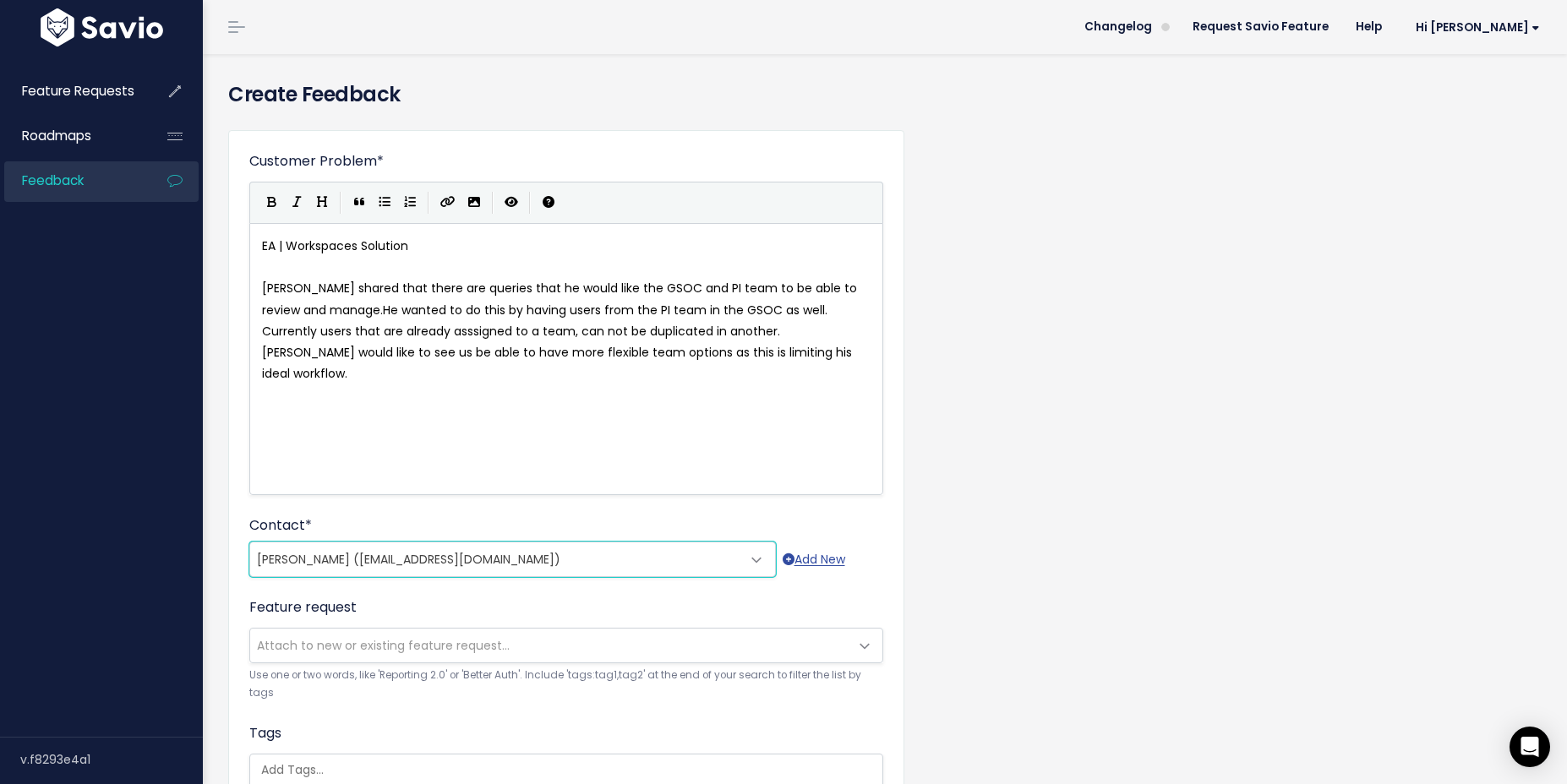
scroll to position [378, 0]
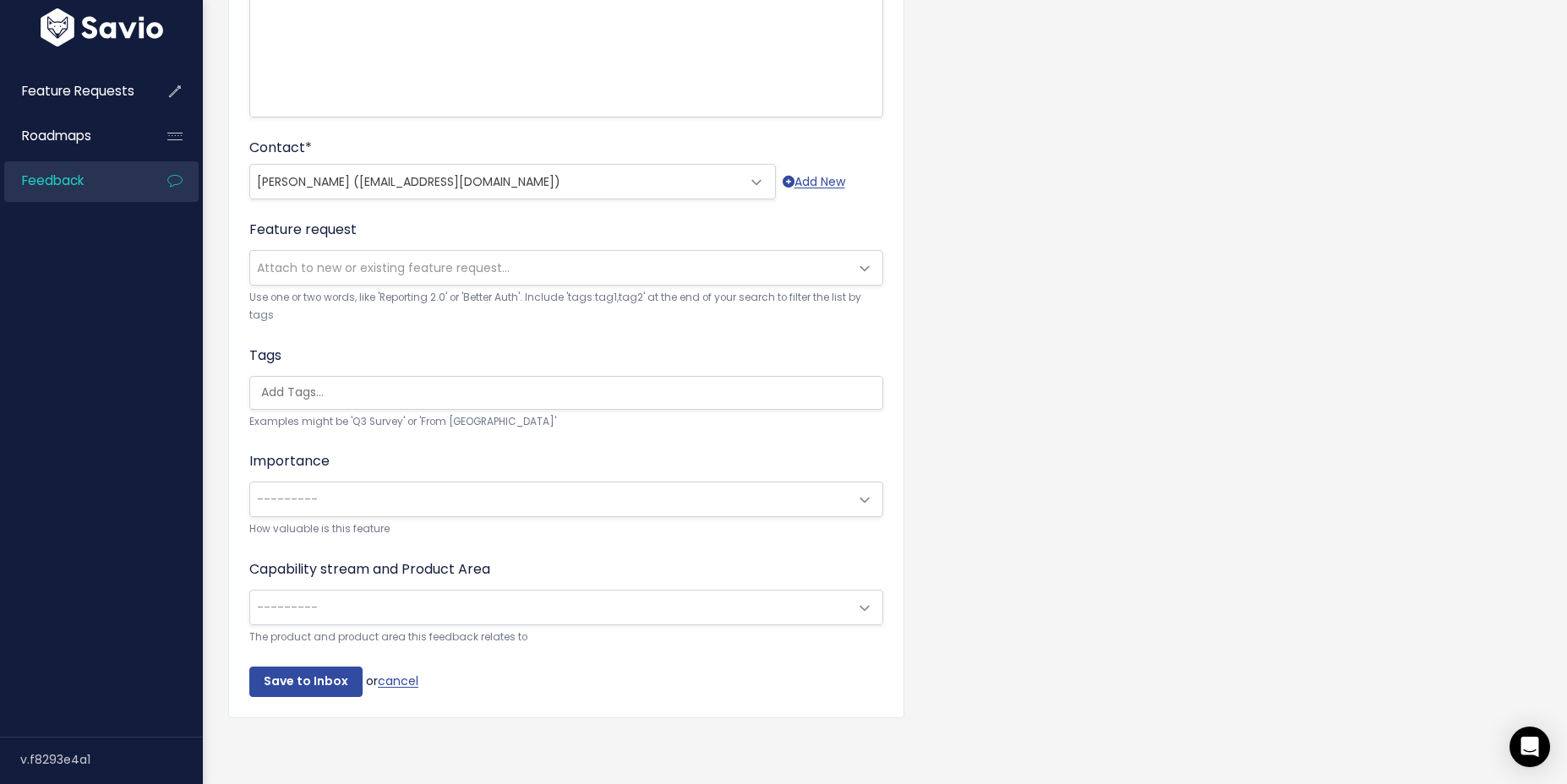
click at [552, 492] on span "---------" at bounding box center [549, 500] width 598 height 33
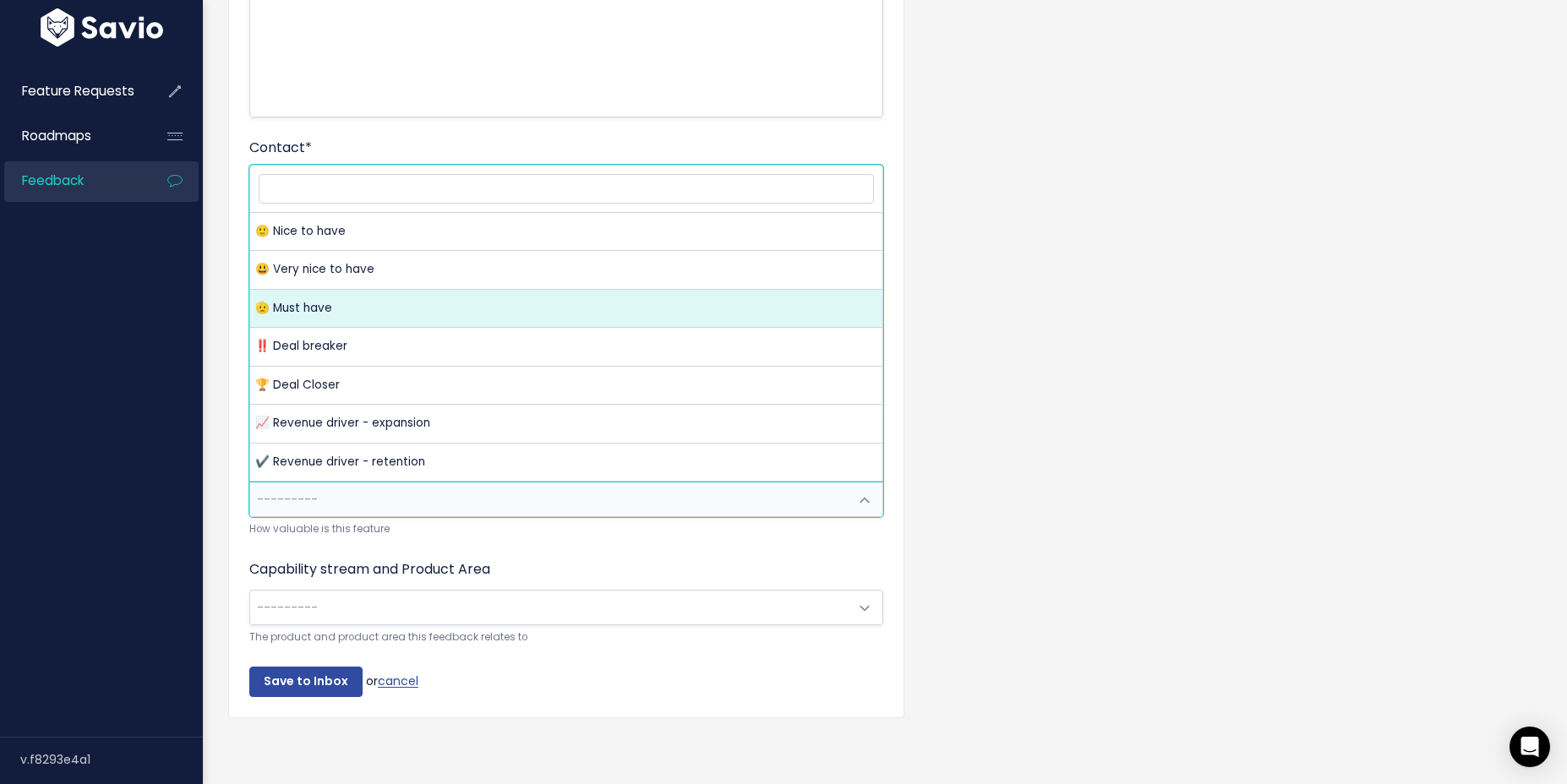
select select "MUST_HAVE"
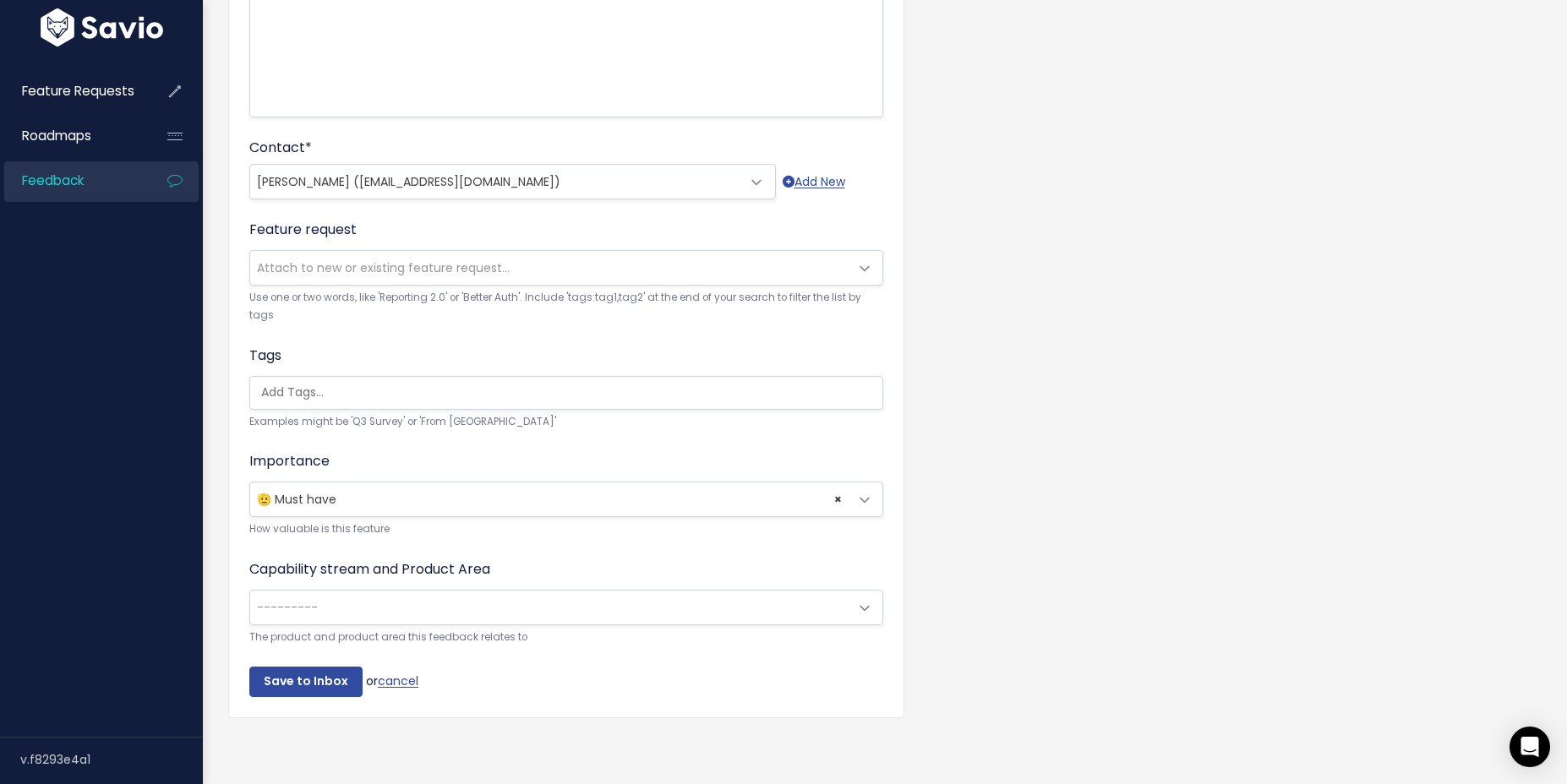
click at [458, 609] on span "---------" at bounding box center [549, 608] width 598 height 33
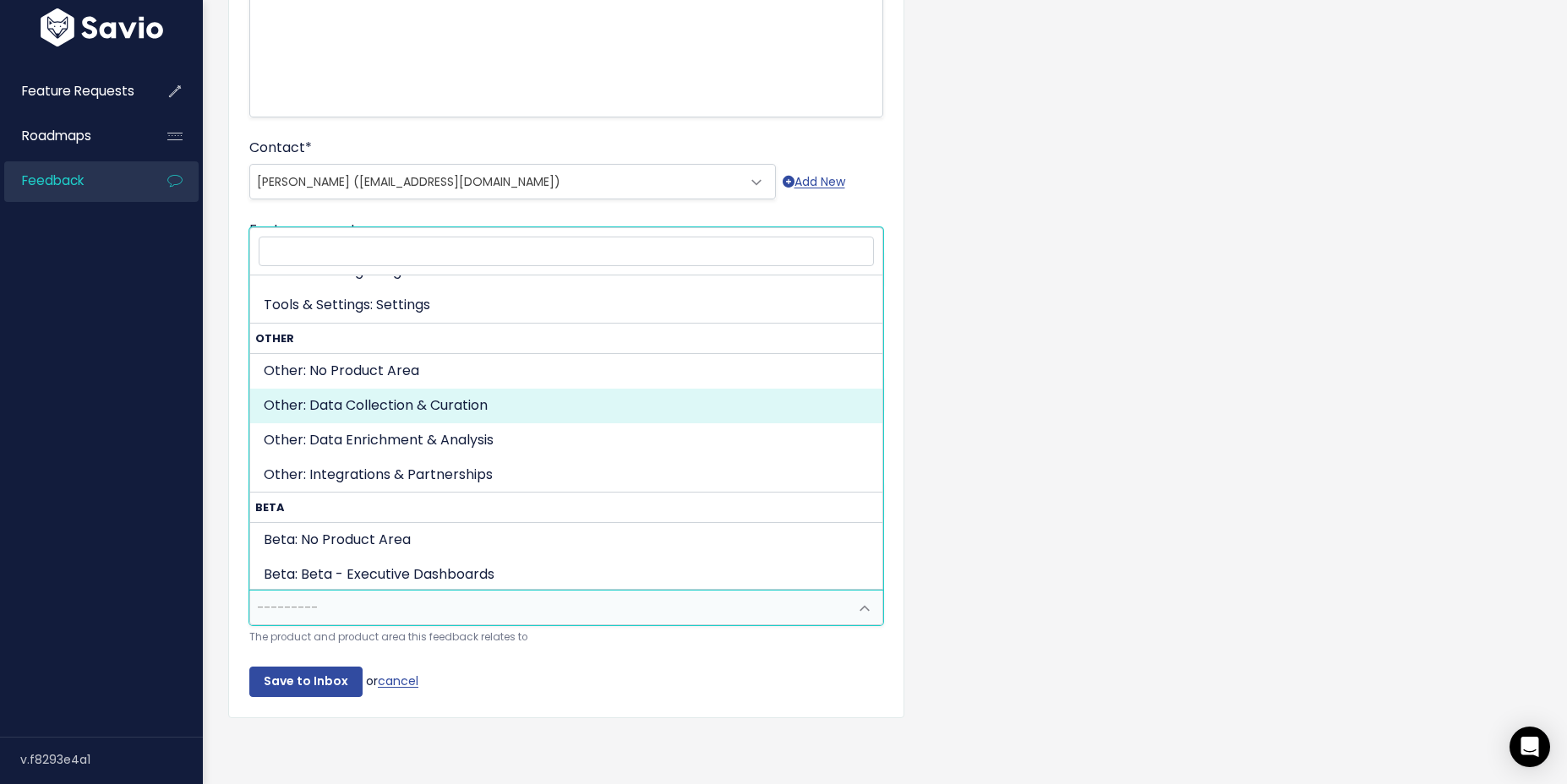
scroll to position [808, 0]
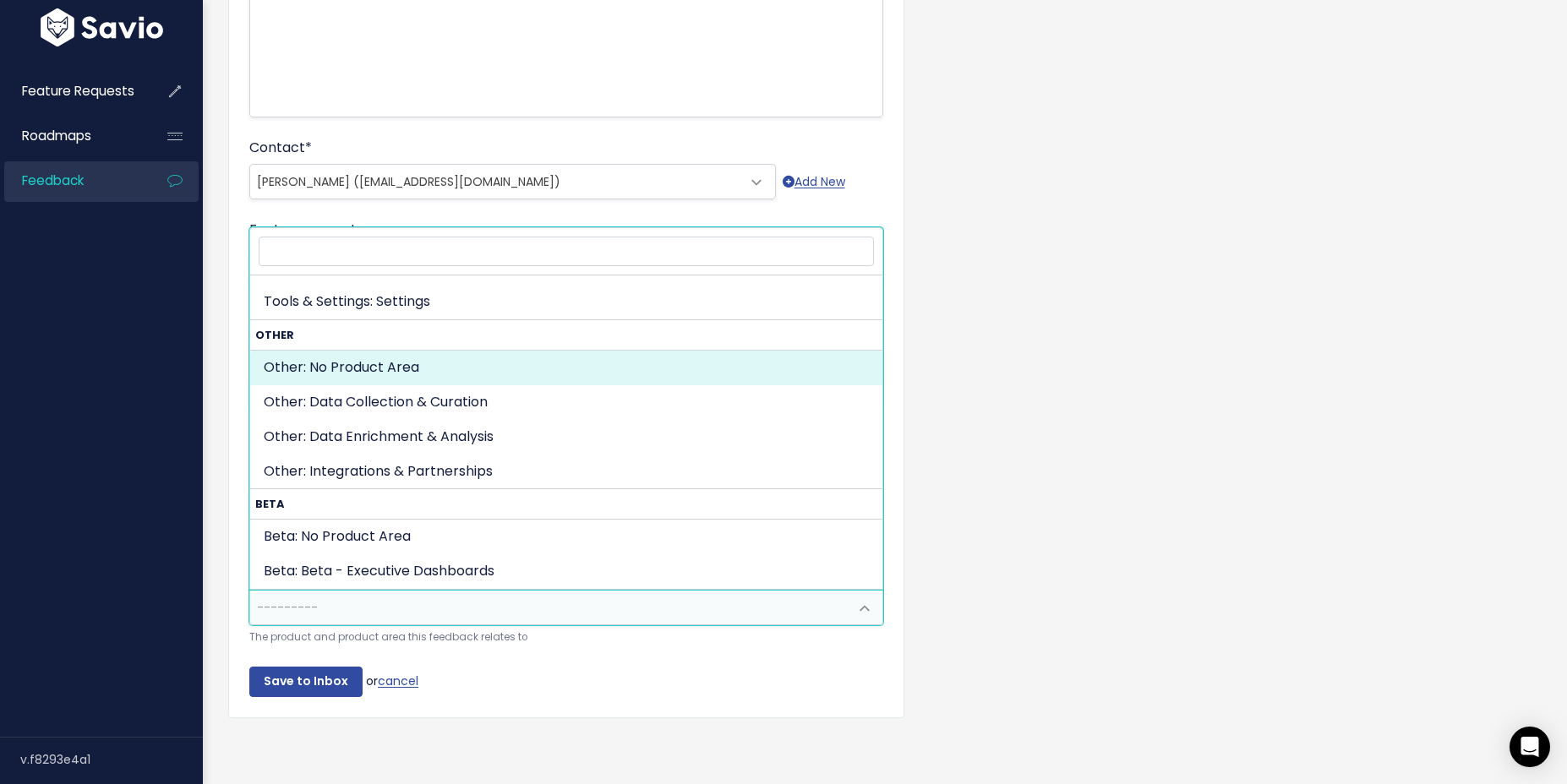
select select "OTHER:"
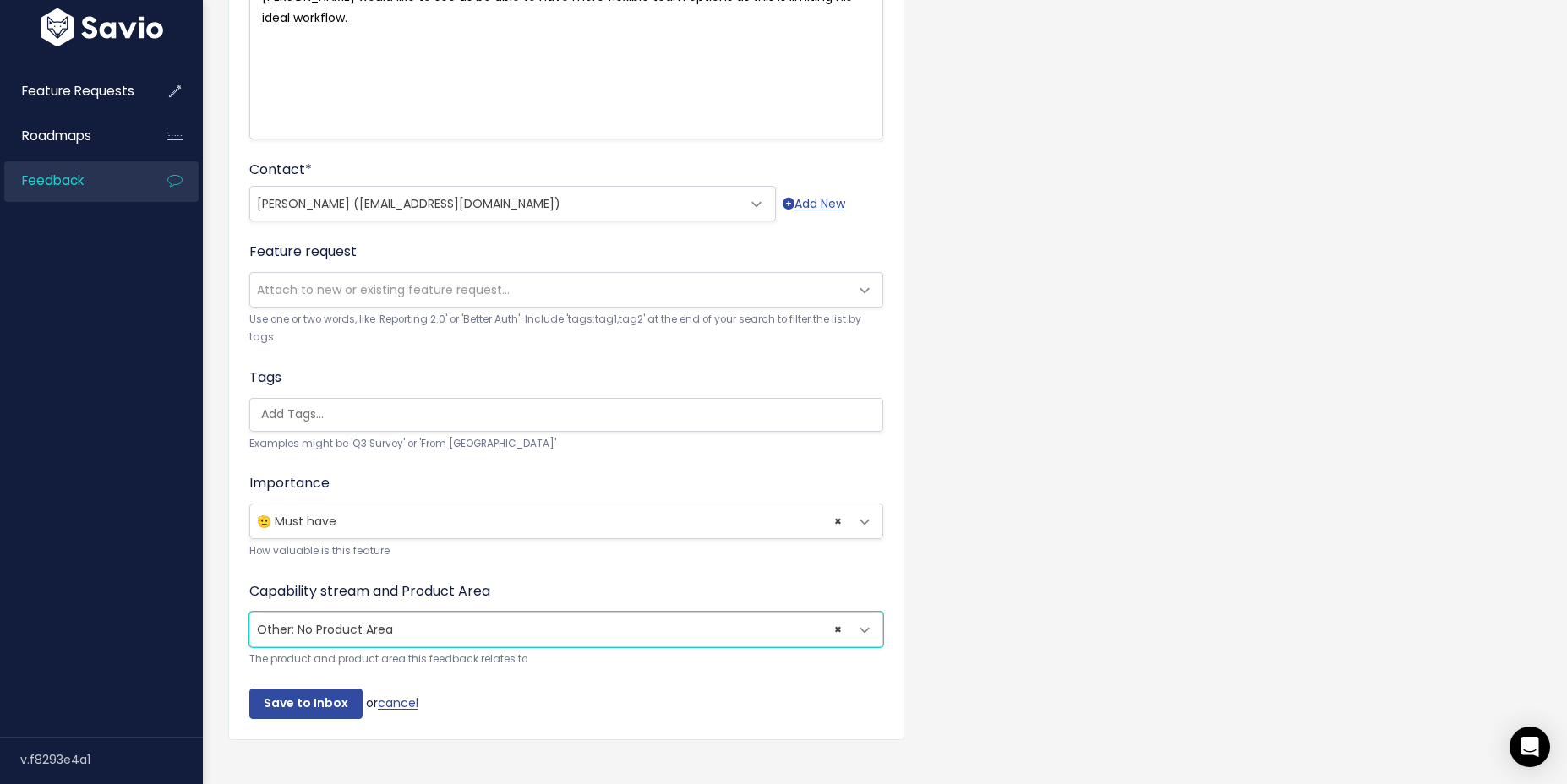
scroll to position [378, 0]
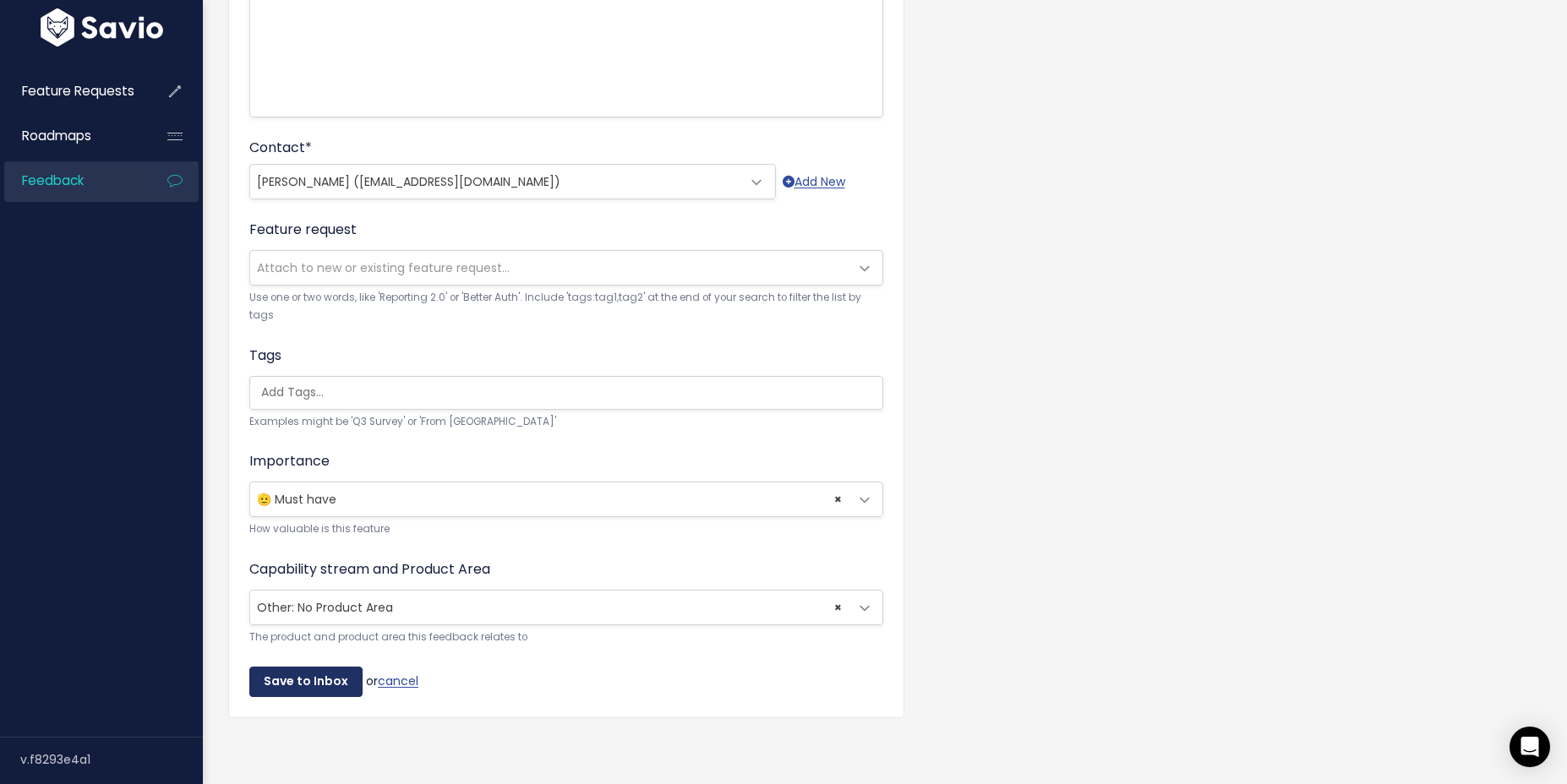
click at [297, 673] on input "Save to Inbox" at bounding box center [306, 681] width 113 height 31
